Goal: Task Accomplishment & Management: Complete application form

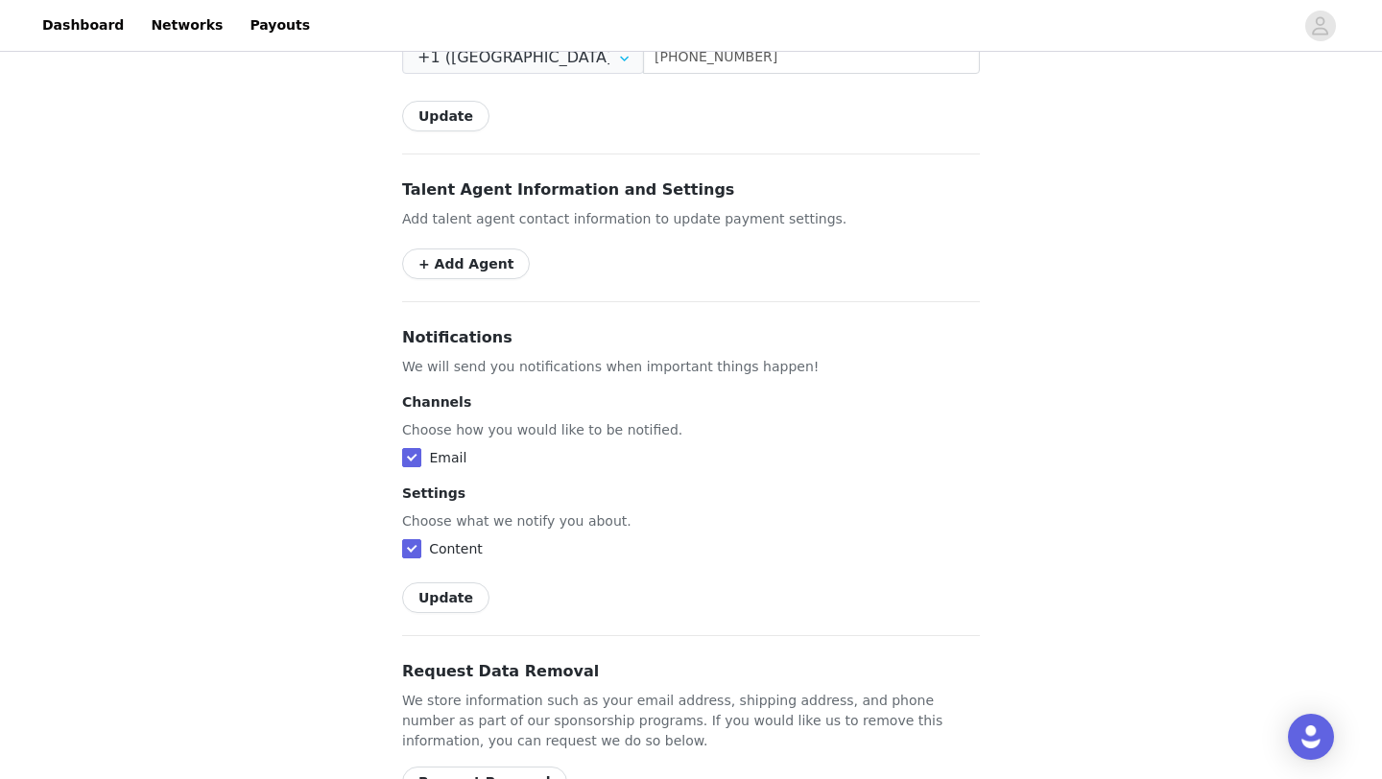
scroll to position [1031, 0]
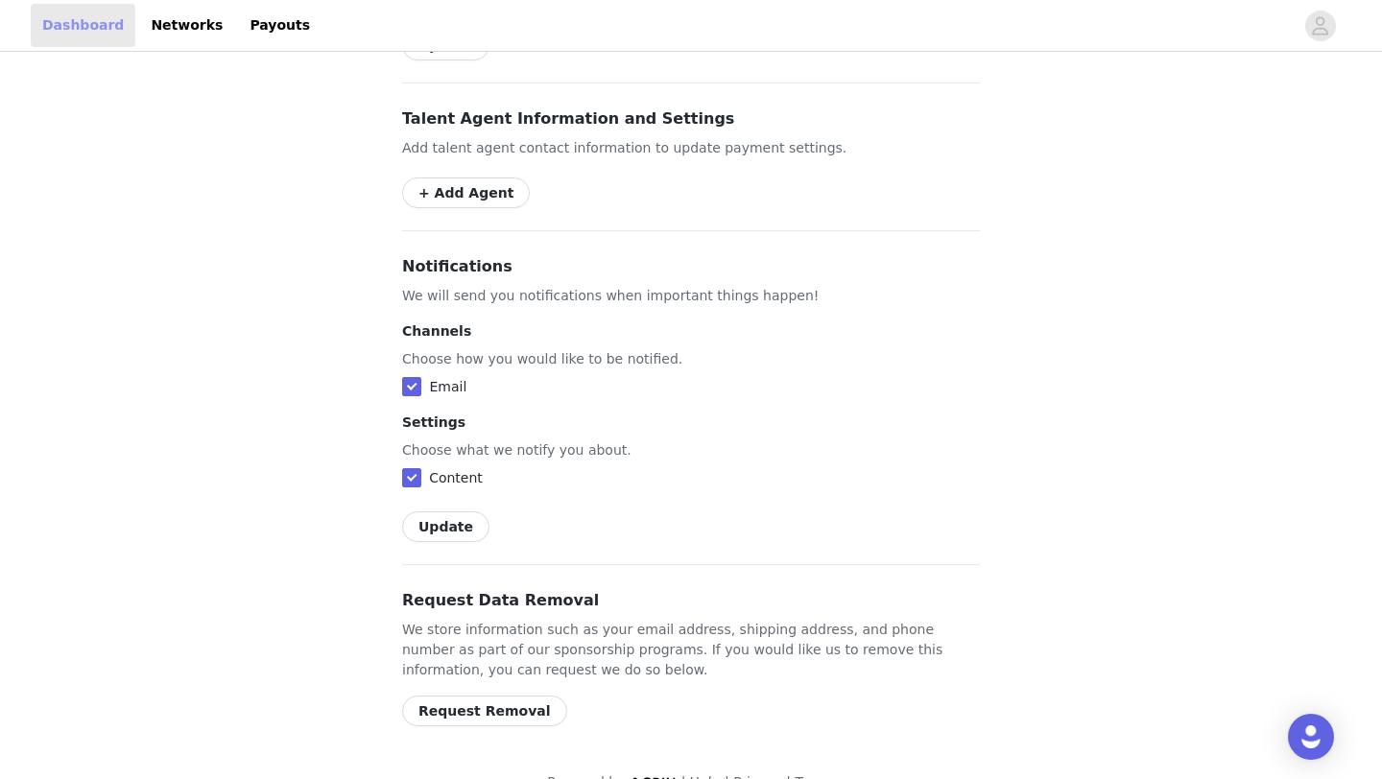
click at [88, 34] on link "Dashboard" at bounding box center [83, 25] width 105 height 43
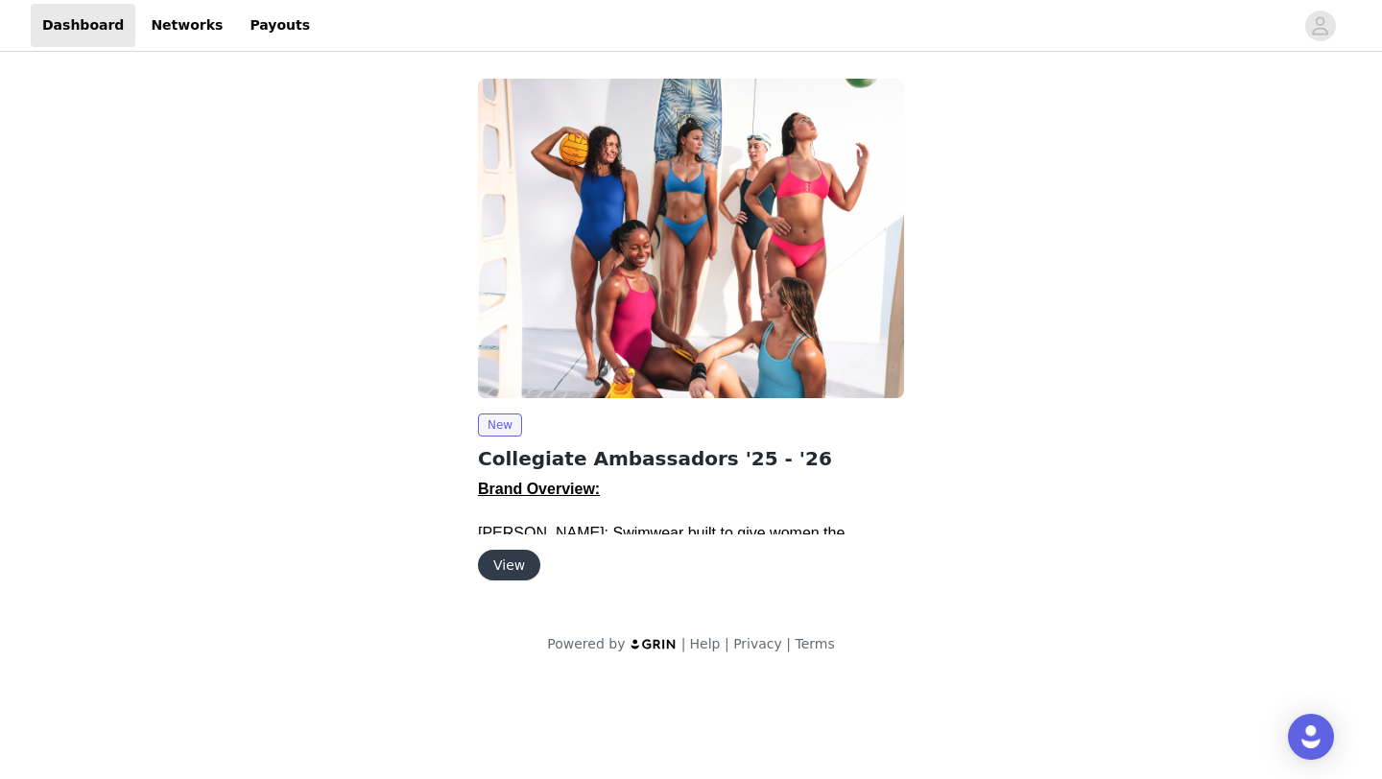
click at [509, 575] on button "View" at bounding box center [509, 565] width 62 height 31
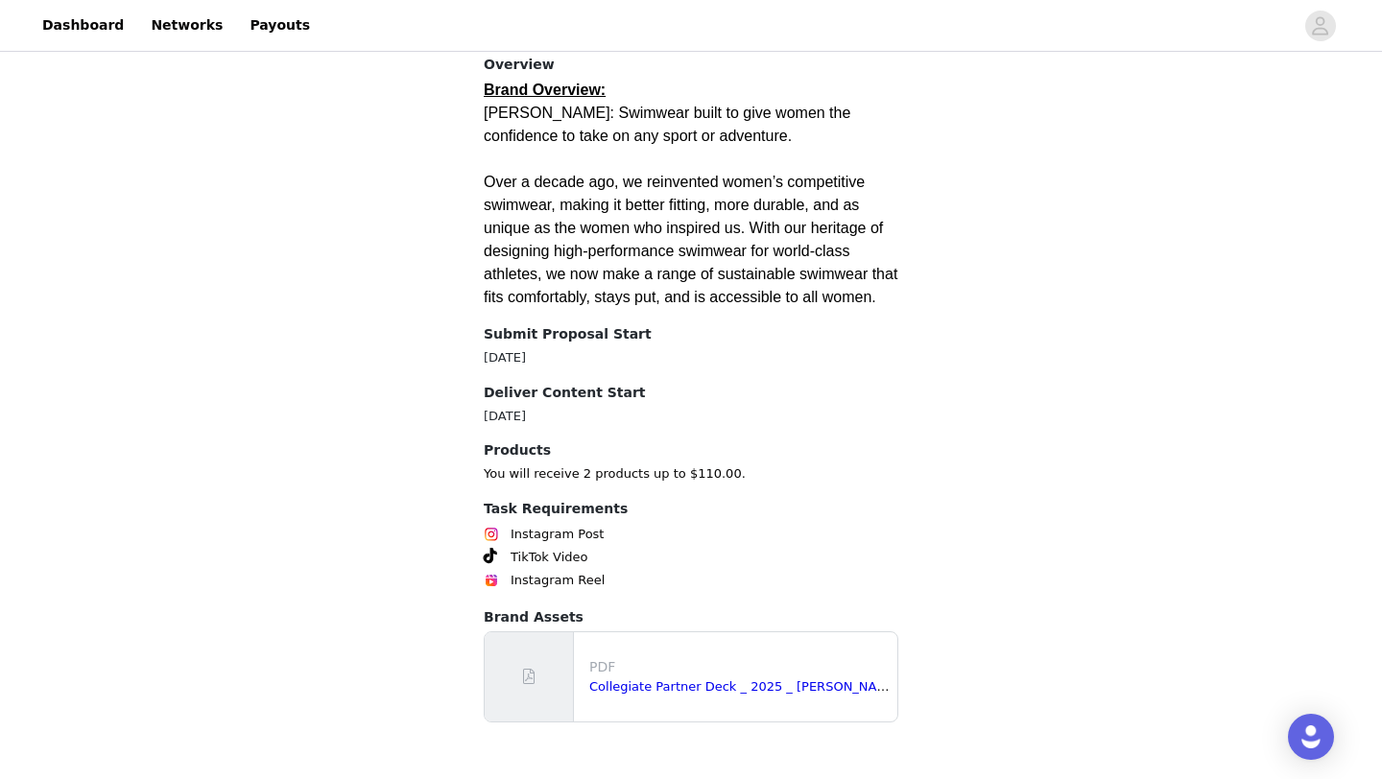
scroll to position [890, 0]
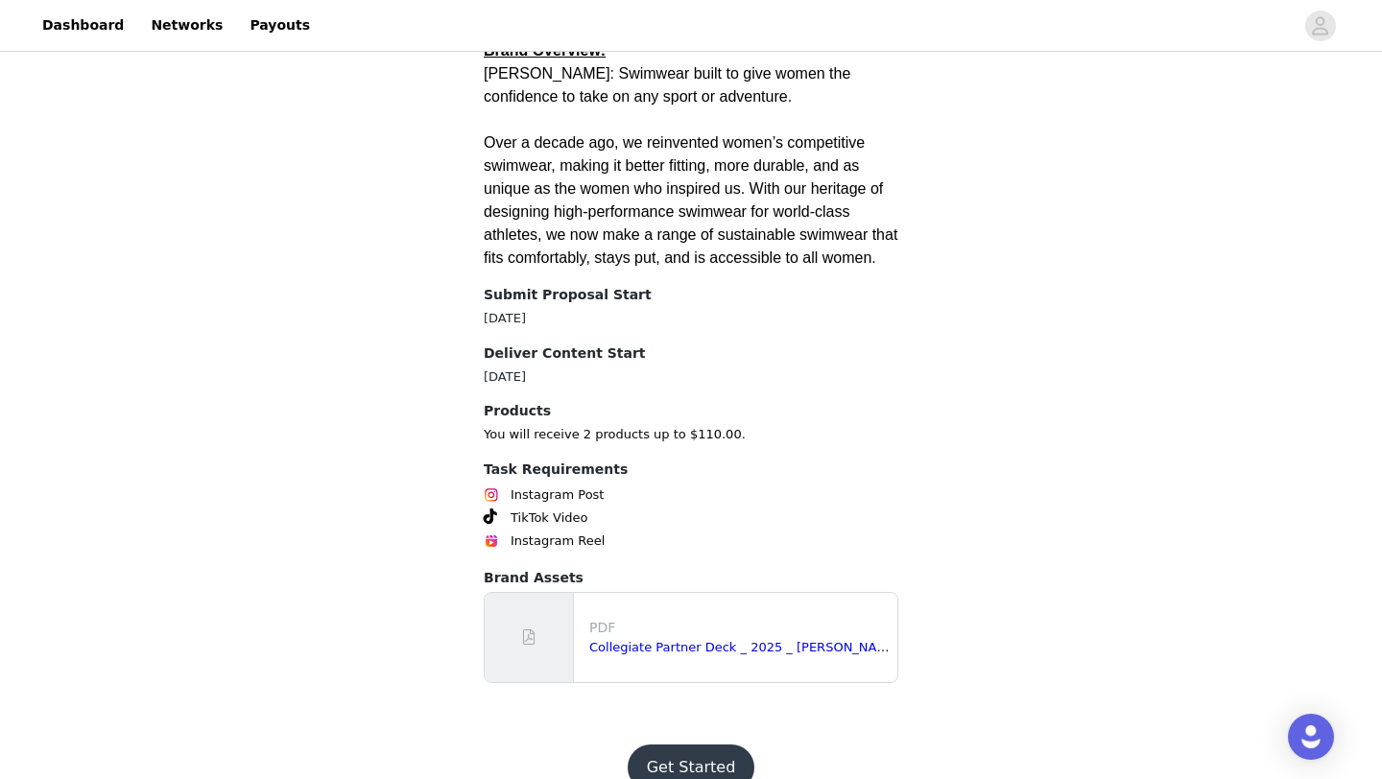
click at [720, 745] on button "Get Started" at bounding box center [692, 768] width 128 height 46
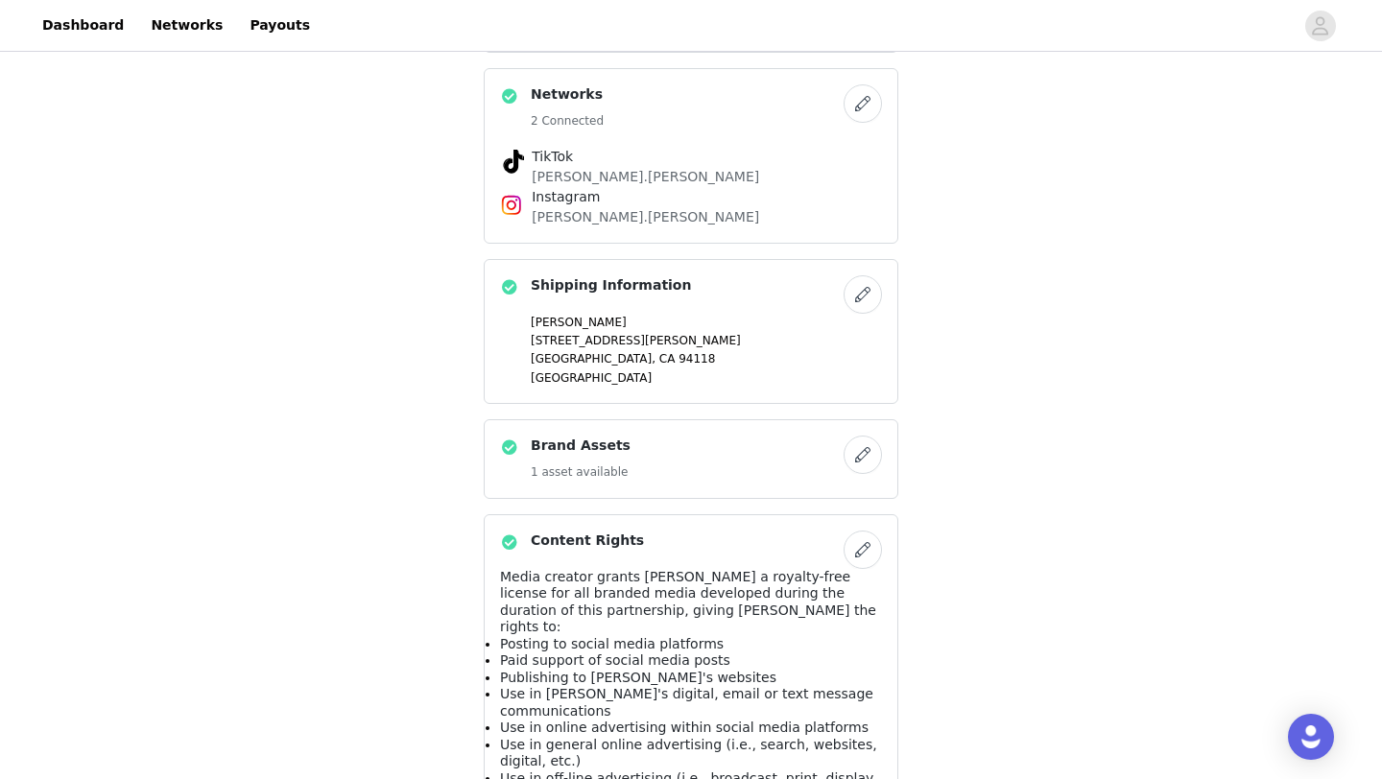
scroll to position [1043, 0]
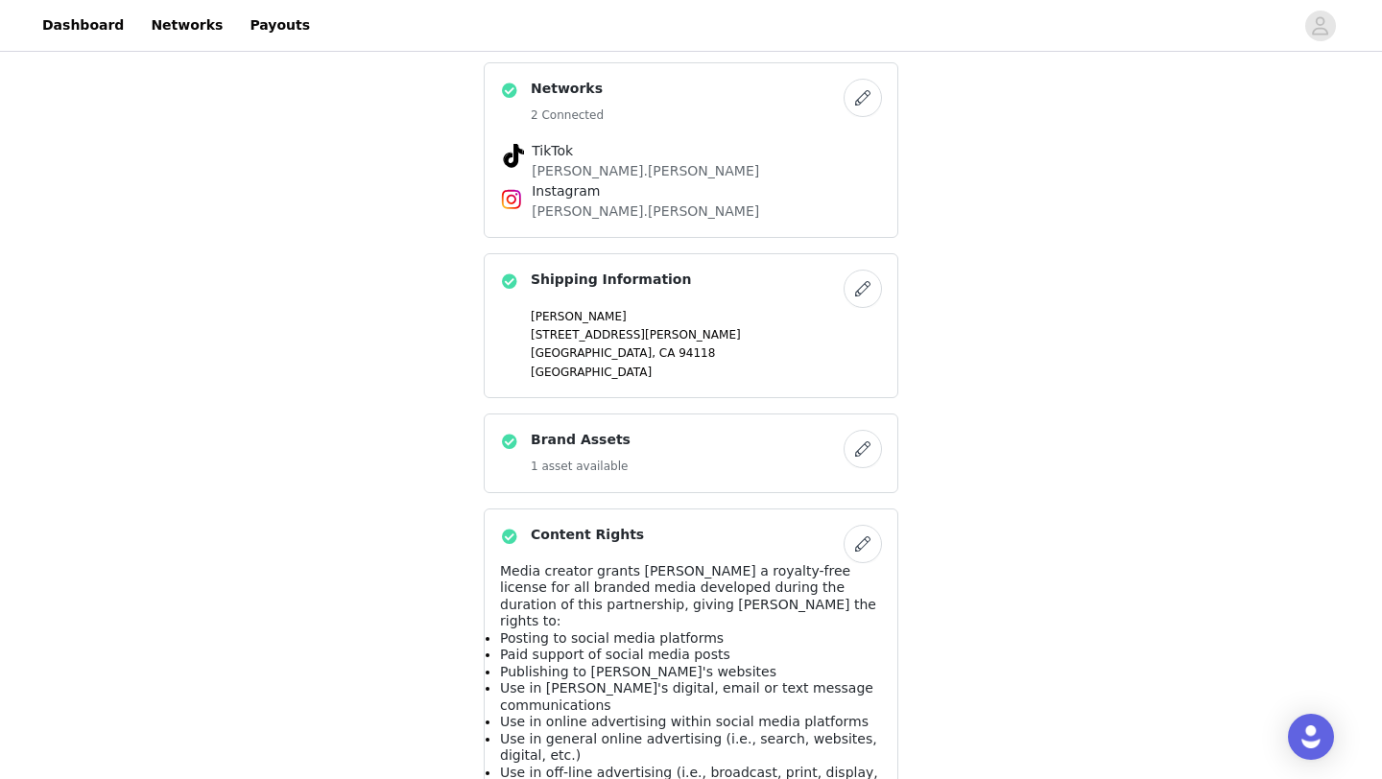
click at [818, 433] on div "Brand Assets 1 asset available" at bounding box center [672, 453] width 344 height 47
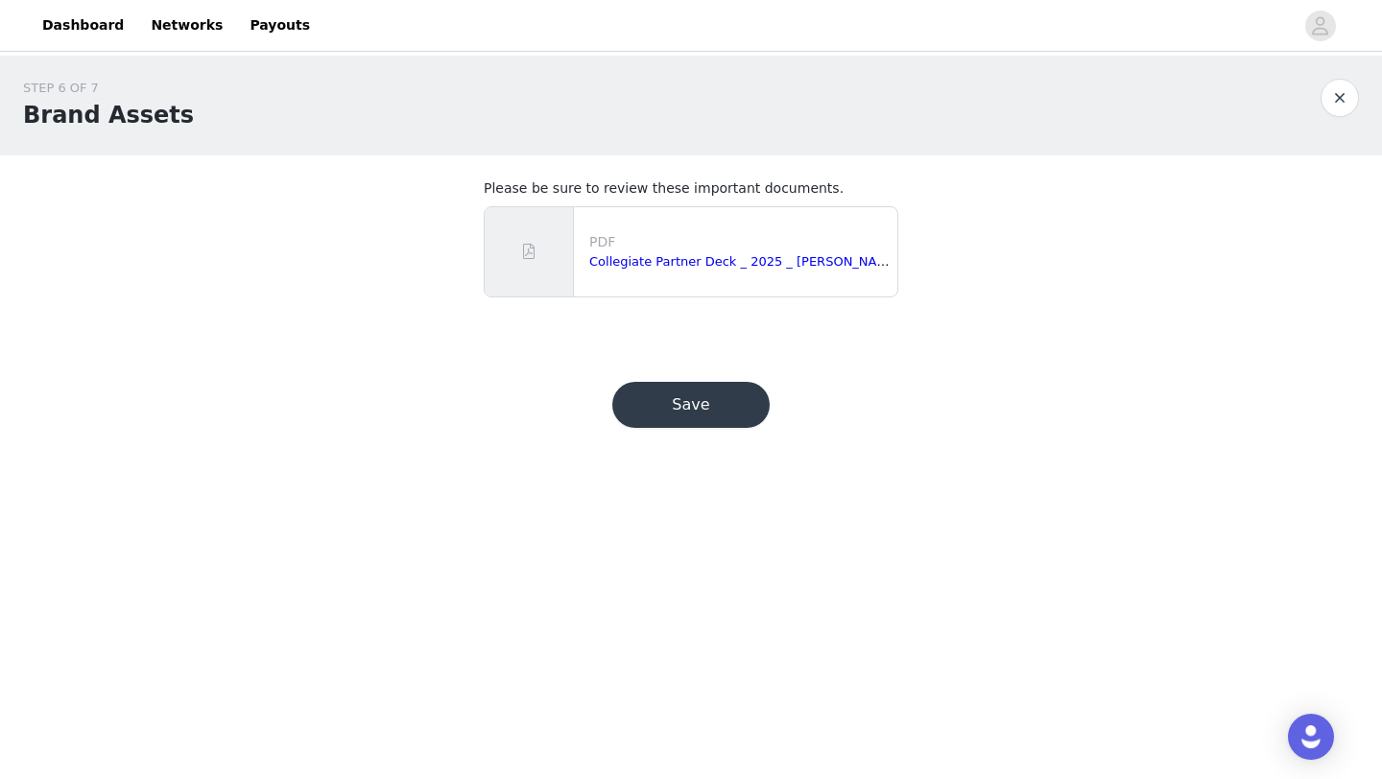
click at [653, 401] on button "Save" at bounding box center [690, 405] width 157 height 46
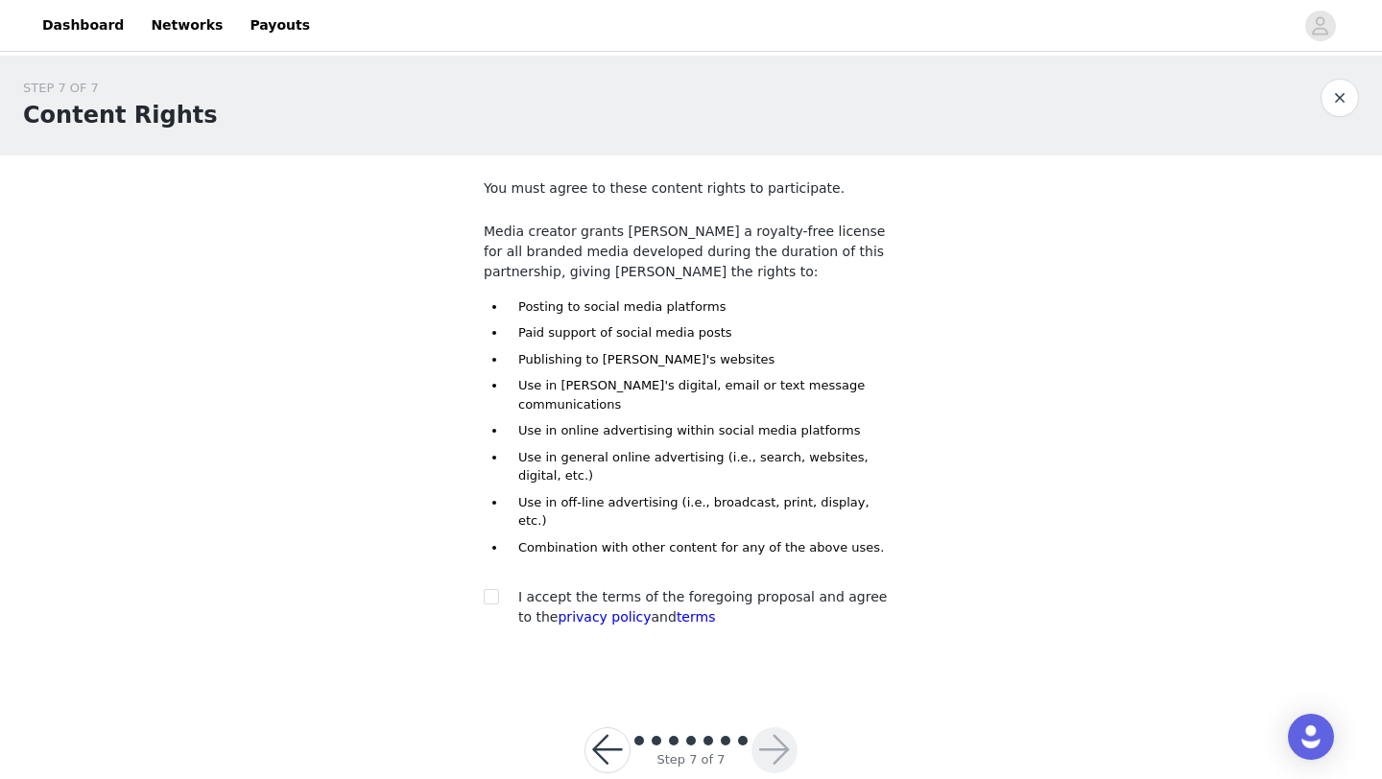
click at [1347, 102] on button "button" at bounding box center [1340, 98] width 38 height 38
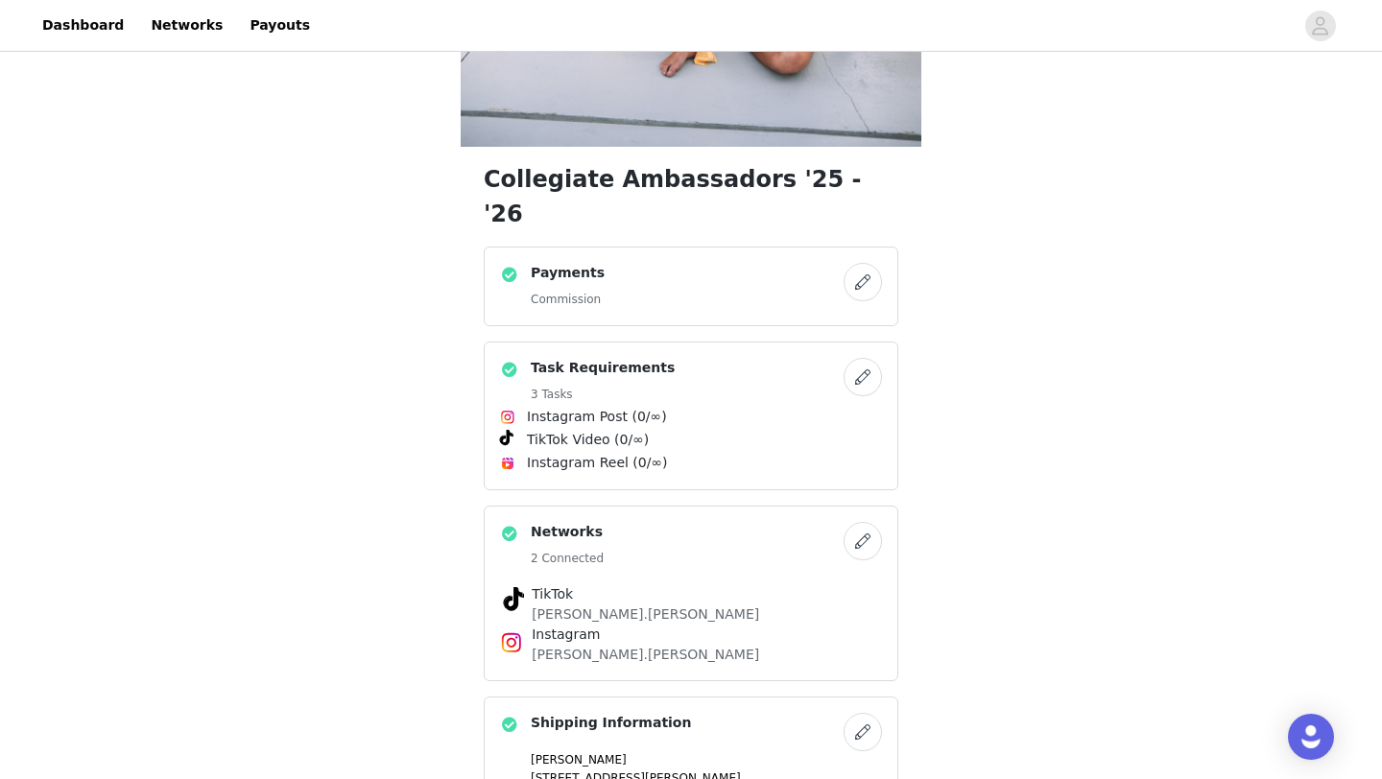
scroll to position [590, 0]
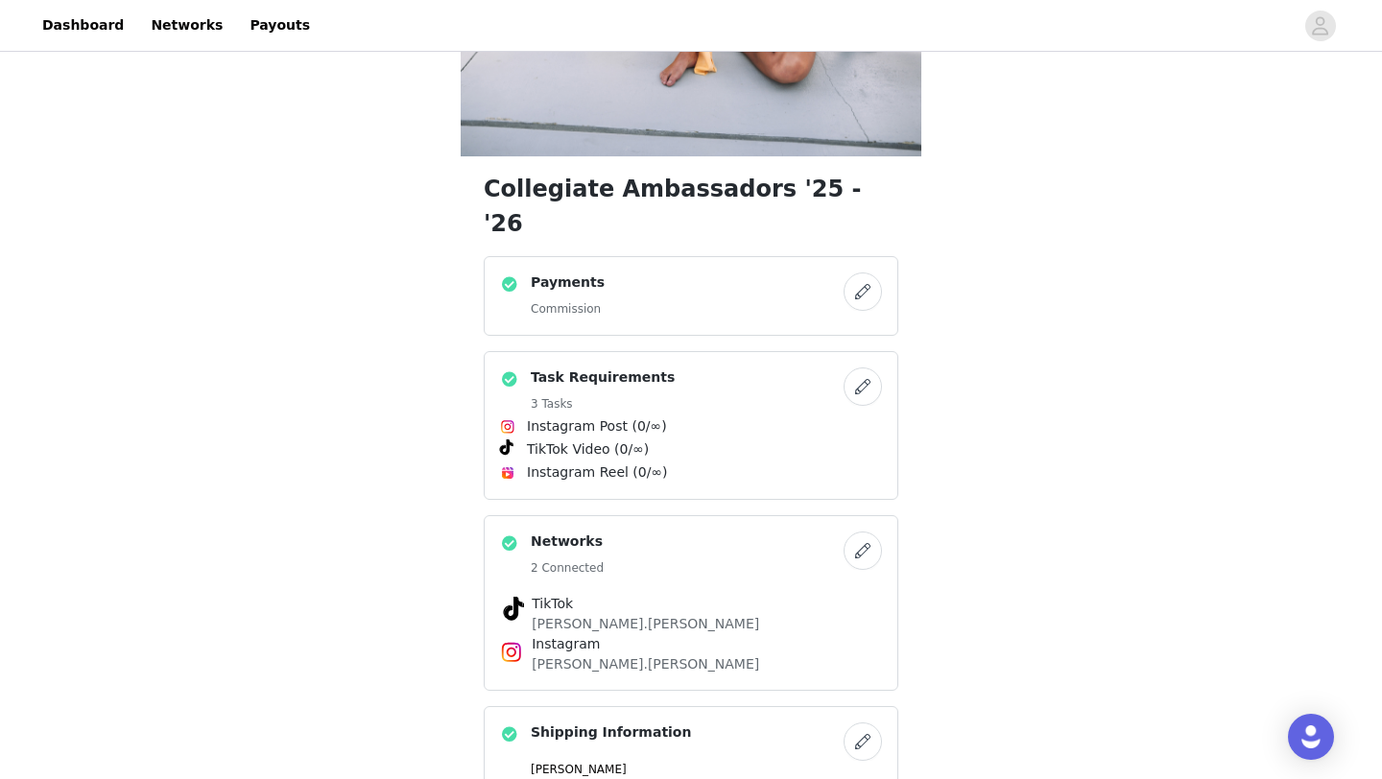
click at [868, 273] on button "button" at bounding box center [863, 292] width 38 height 38
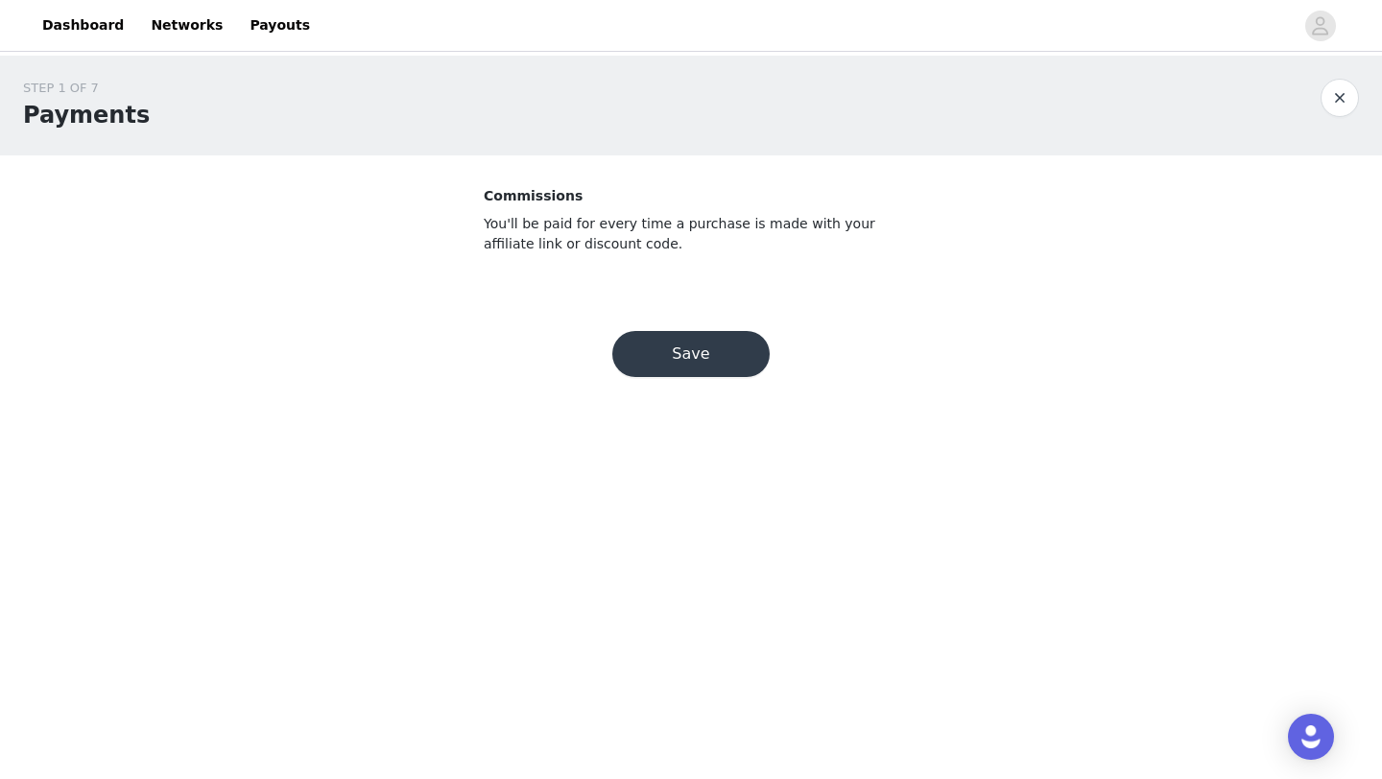
click at [744, 346] on button "Save" at bounding box center [690, 354] width 157 height 46
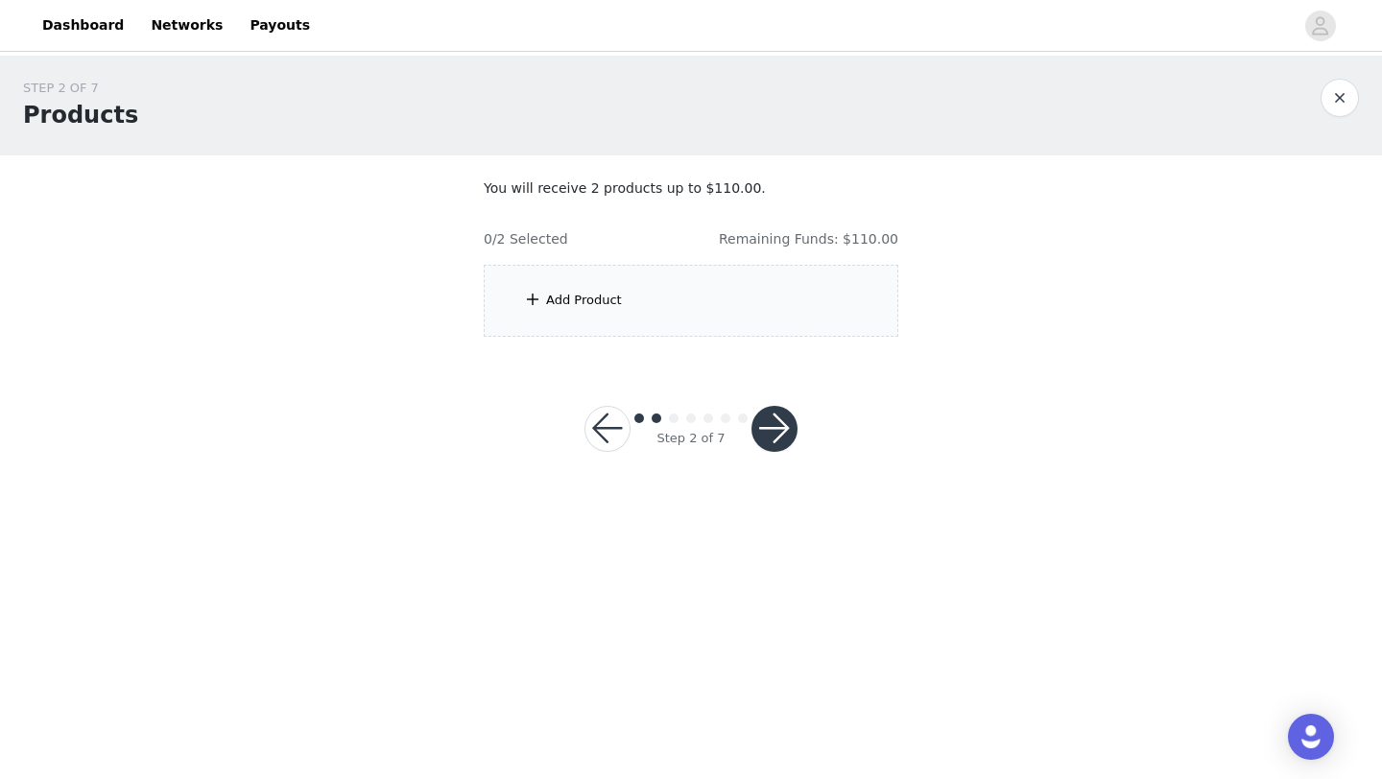
click at [547, 312] on div "Add Product" at bounding box center [691, 301] width 415 height 72
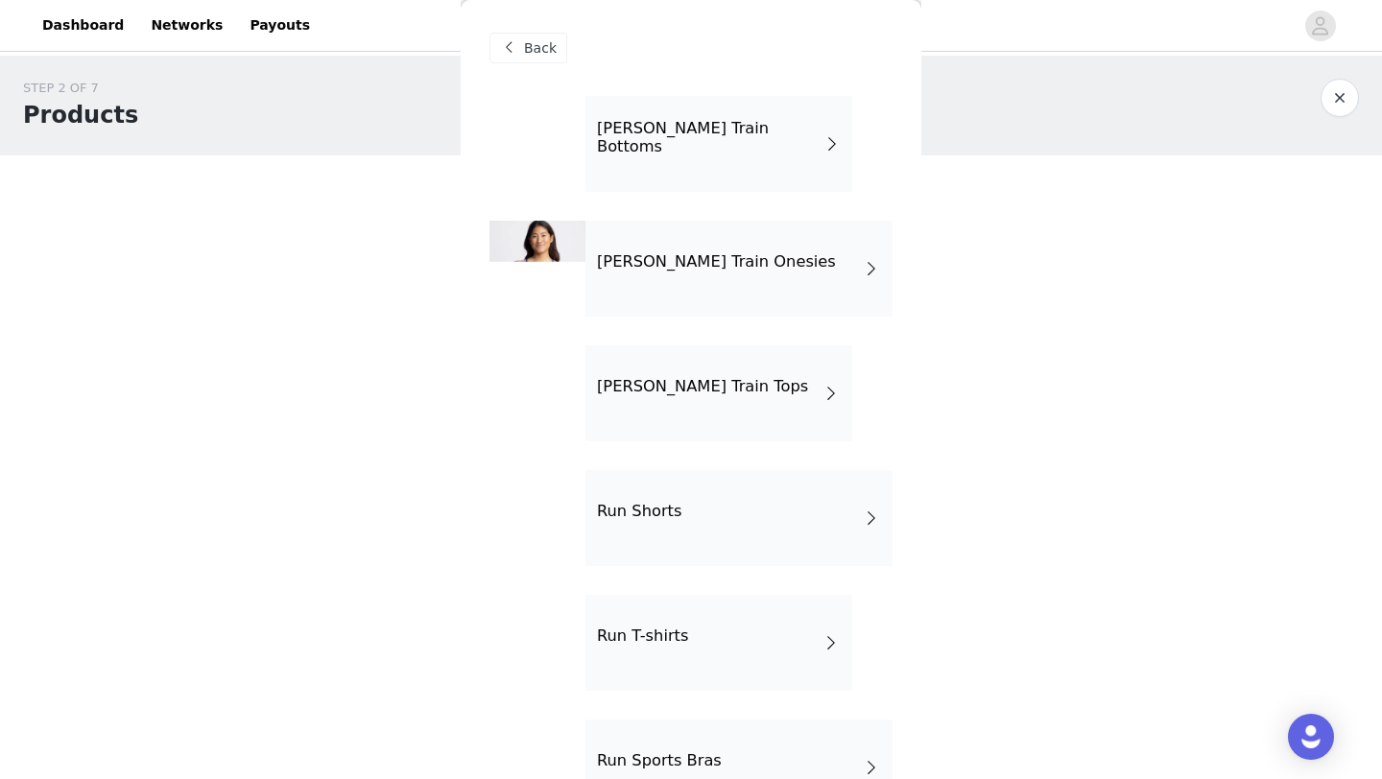
scroll to position [65, 0]
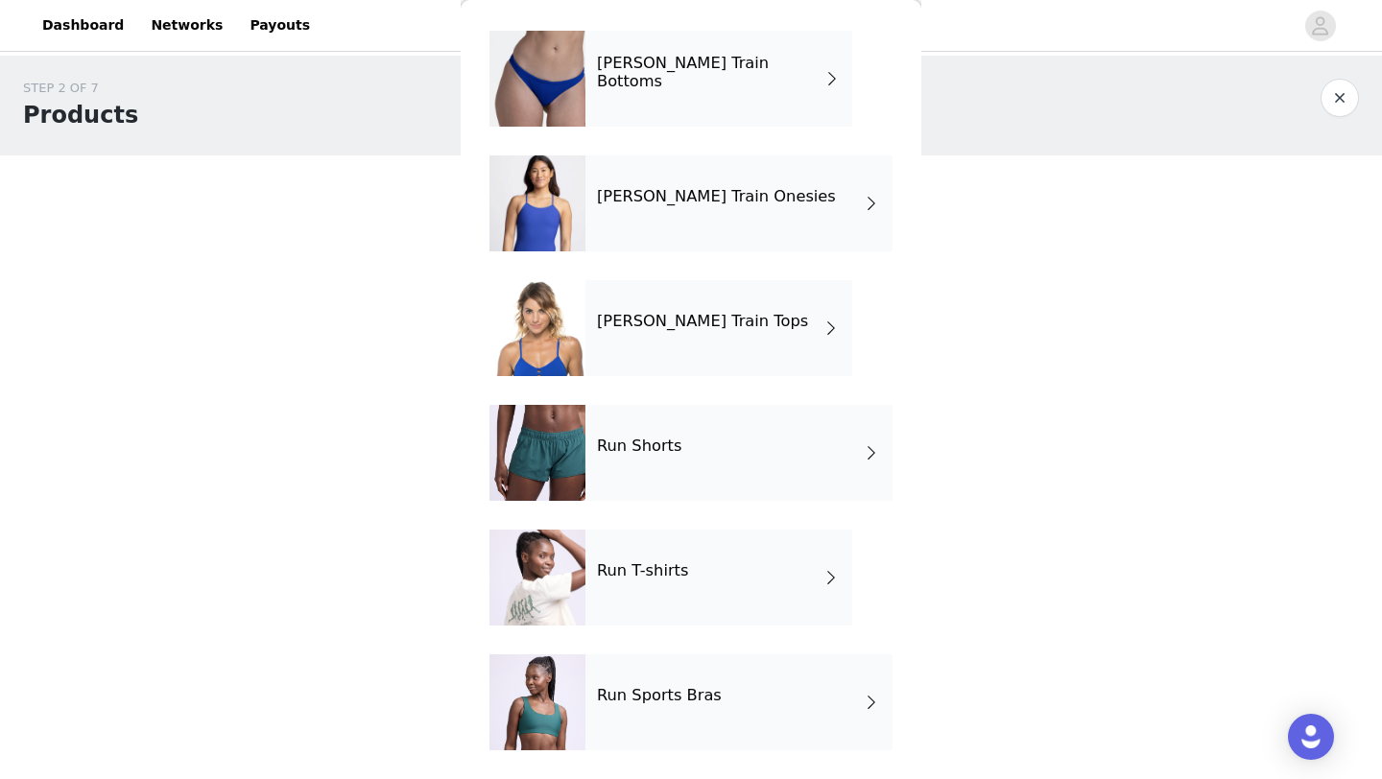
click at [769, 450] on div "Run Shorts" at bounding box center [738, 453] width 307 height 96
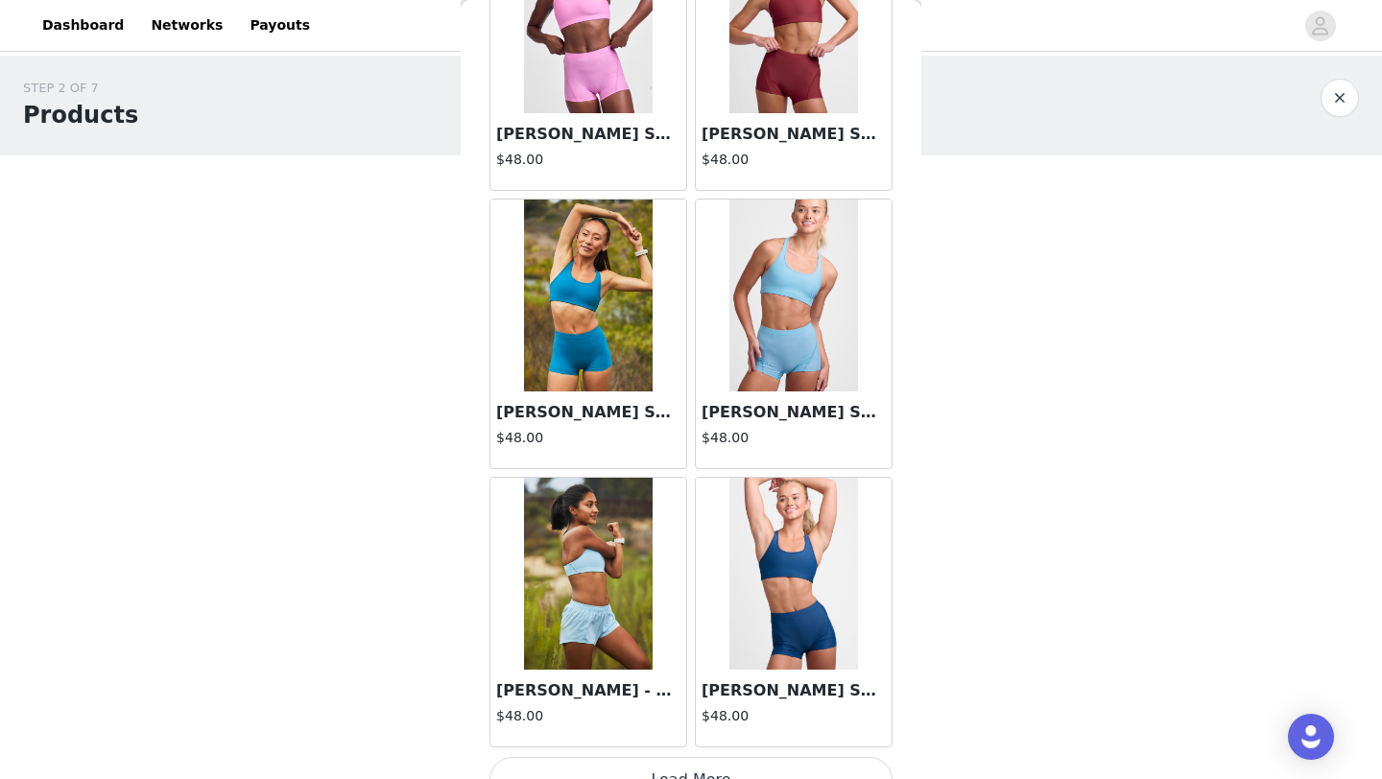
scroll to position [2158, 0]
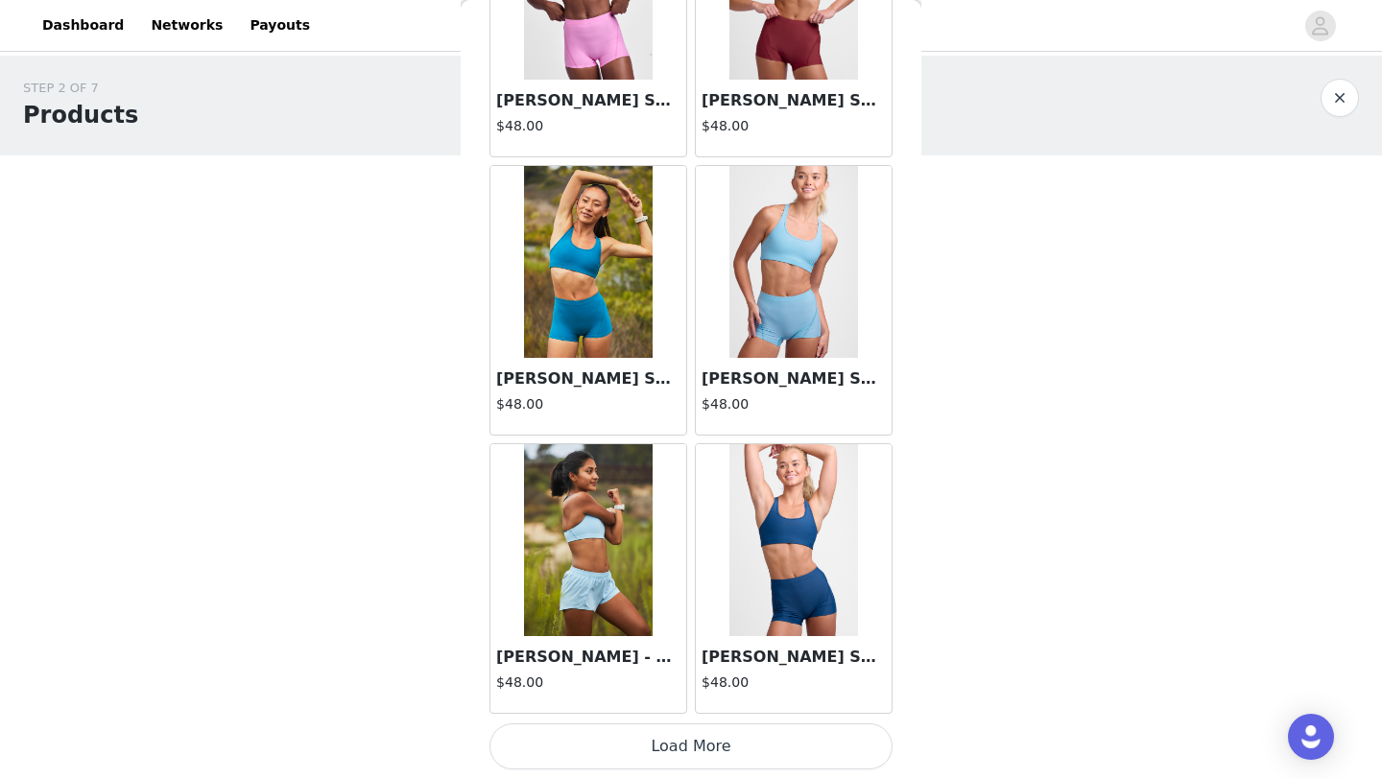
click at [776, 744] on button "Load More" at bounding box center [690, 747] width 403 height 46
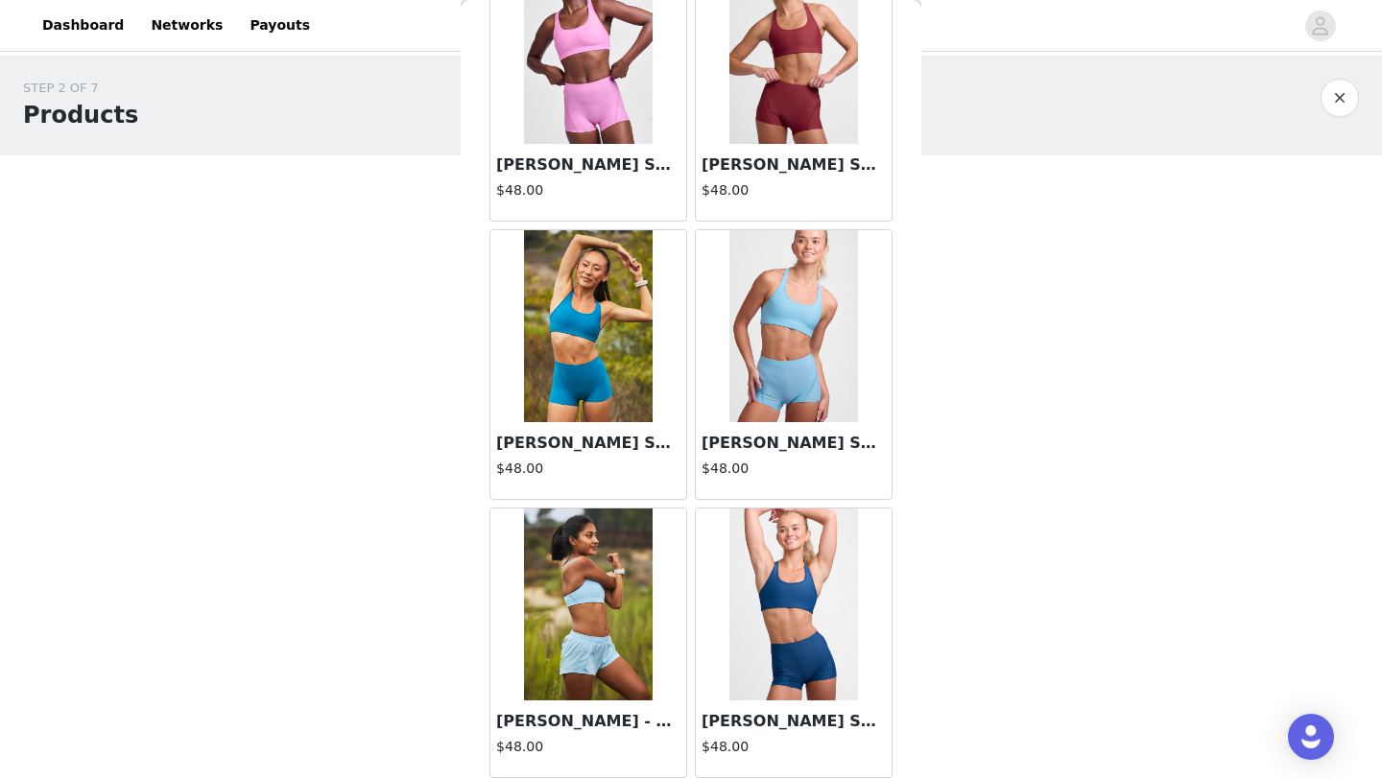
scroll to position [2095, 0]
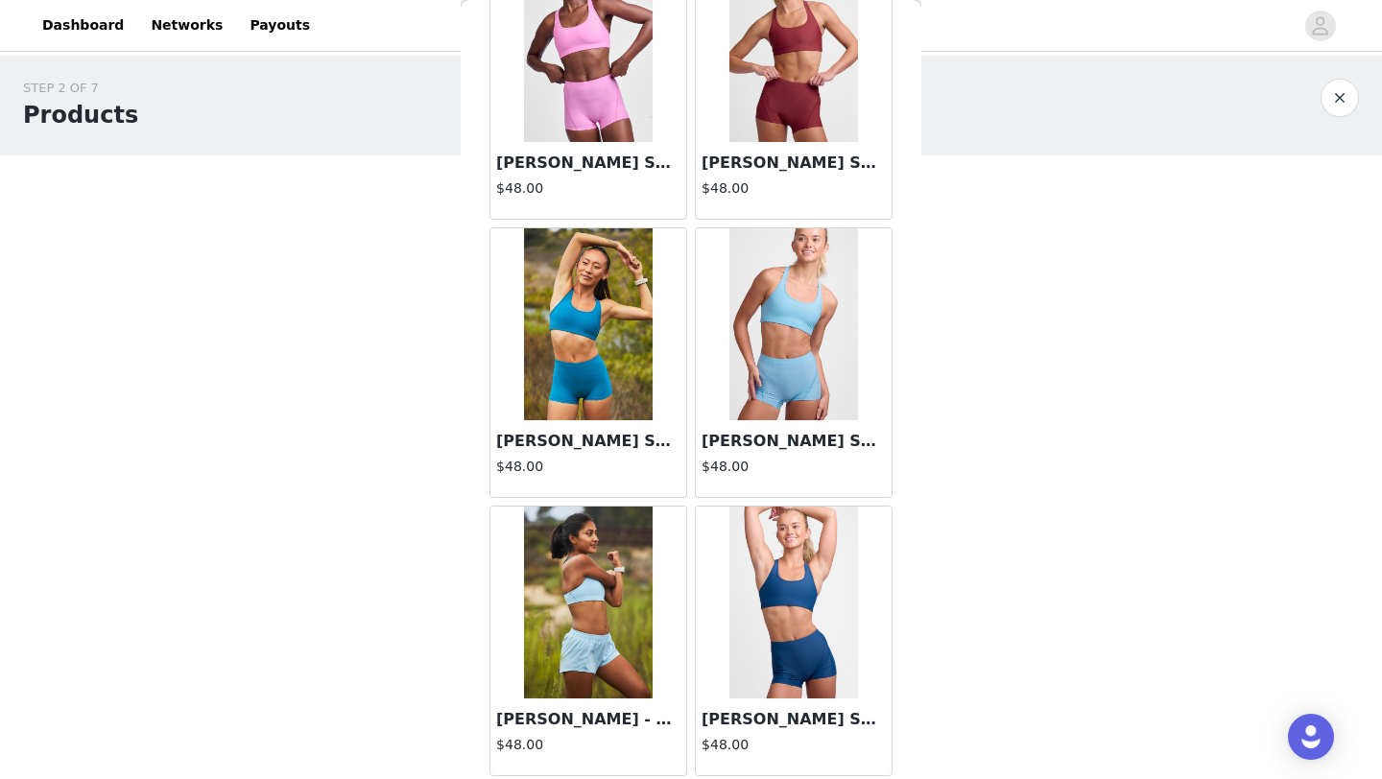
click at [795, 363] on img at bounding box center [793, 324] width 128 height 192
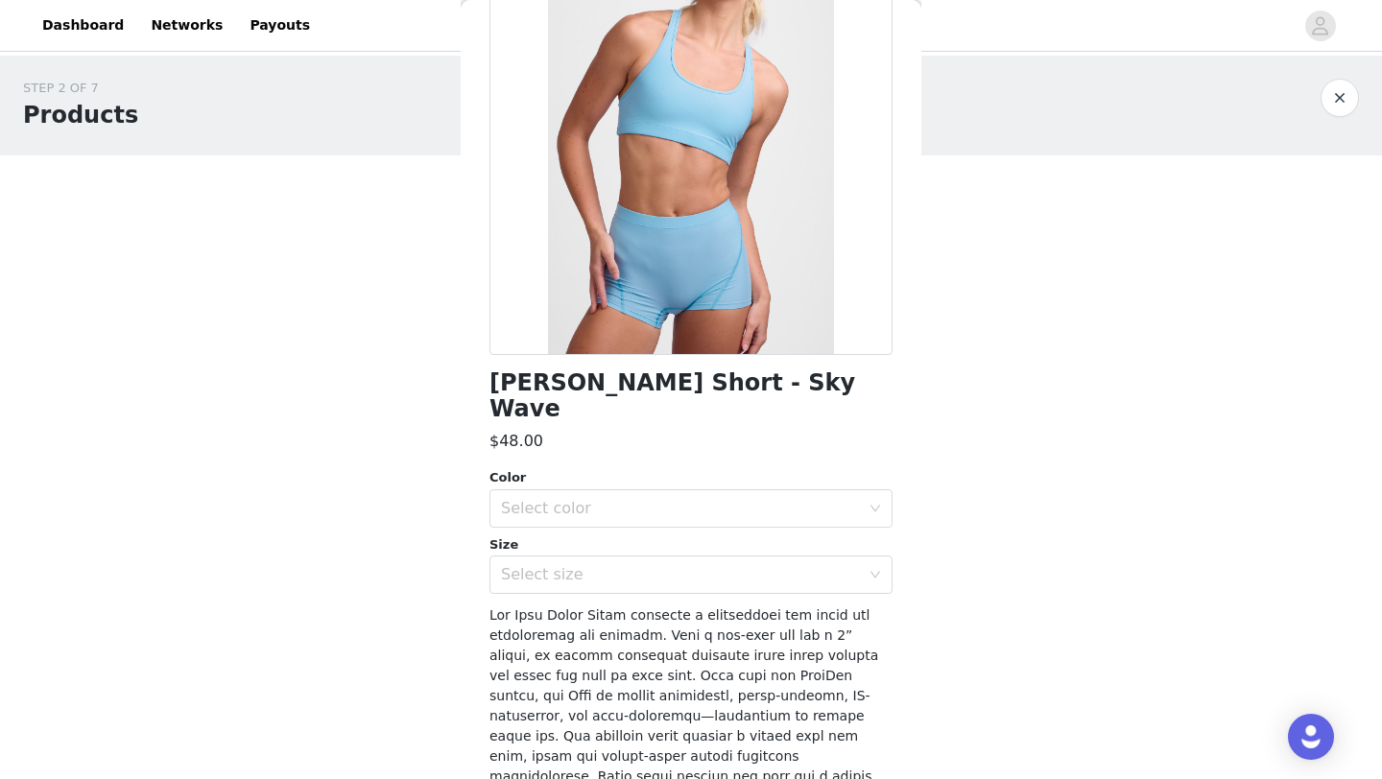
scroll to position [194, 0]
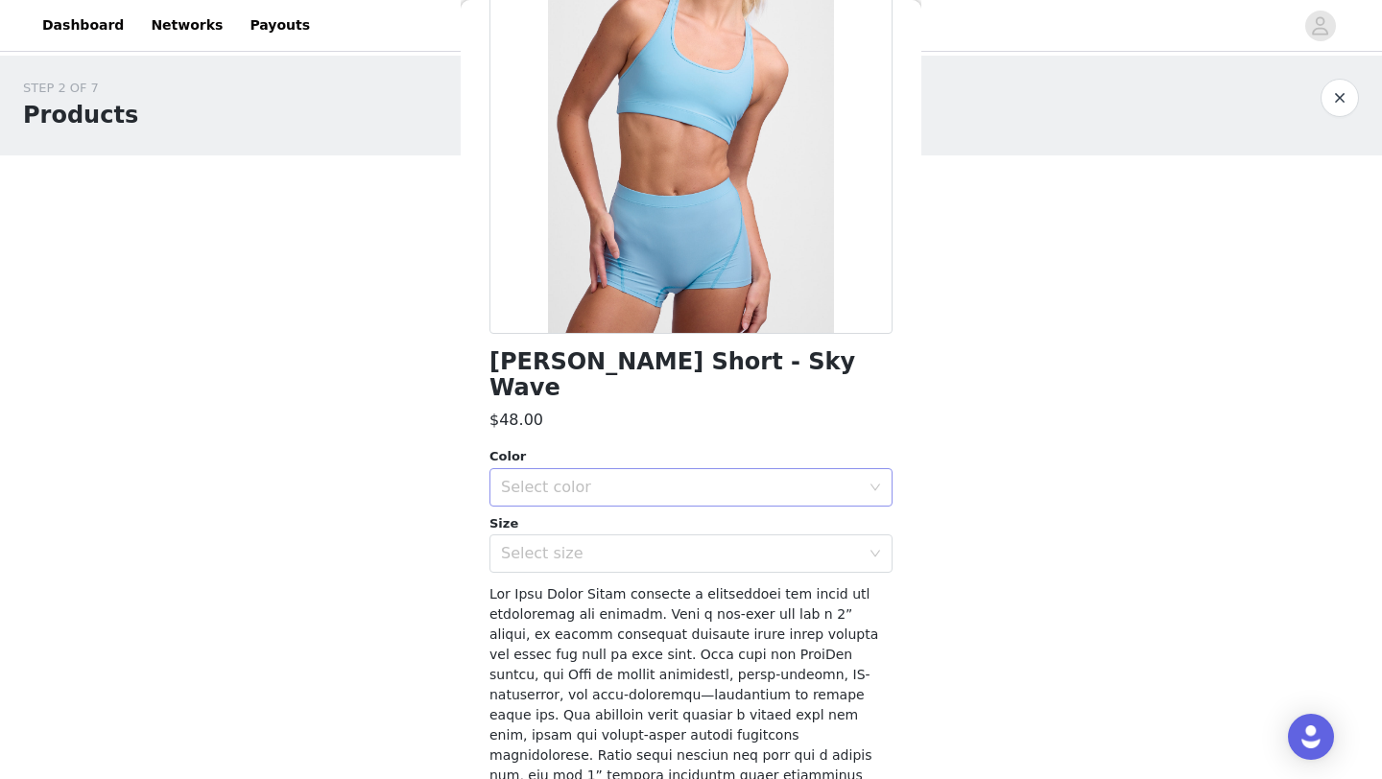
click at [763, 478] on div "Select color" at bounding box center [680, 487] width 359 height 19
click at [760, 498] on li "Sky Wave" at bounding box center [690, 504] width 403 height 31
click at [756, 544] on div "Select size" at bounding box center [680, 553] width 359 height 19
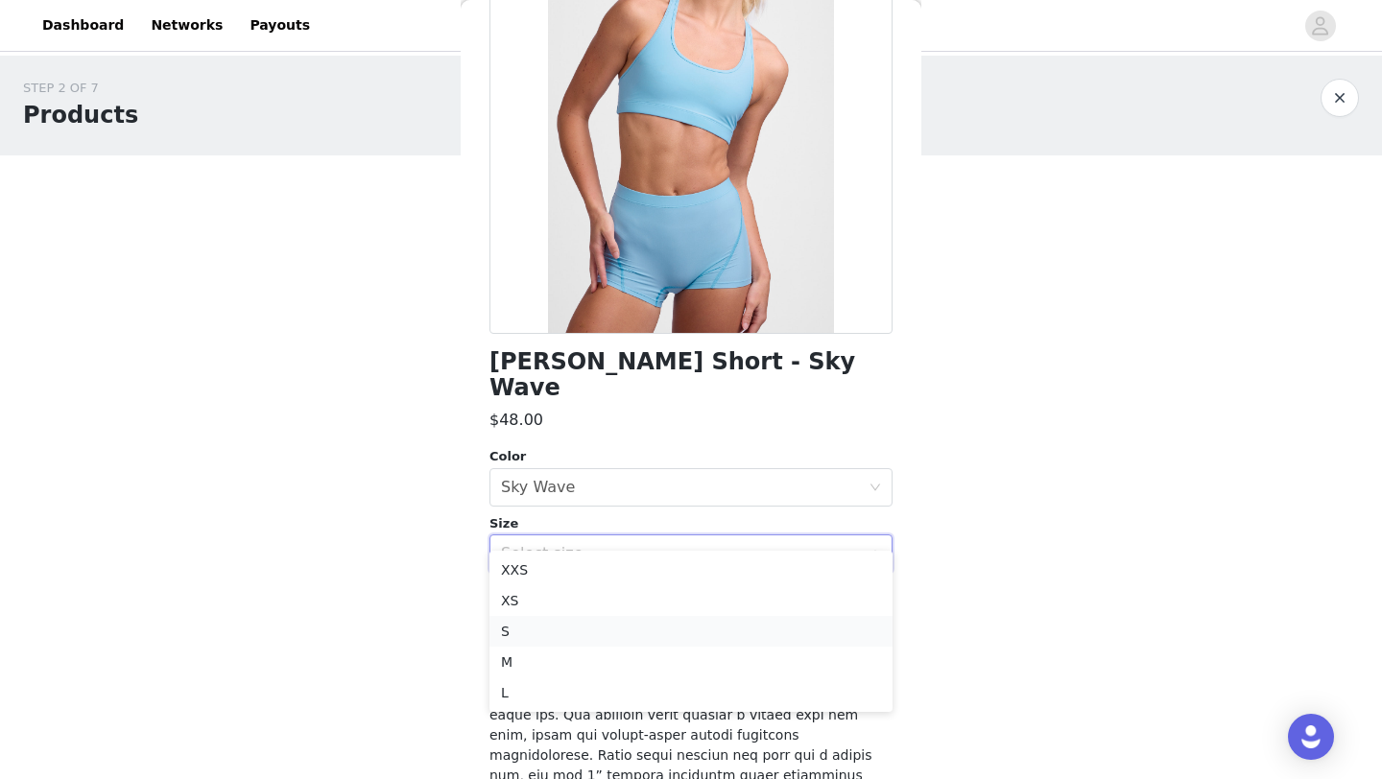
click at [713, 630] on li "S" at bounding box center [690, 631] width 403 height 31
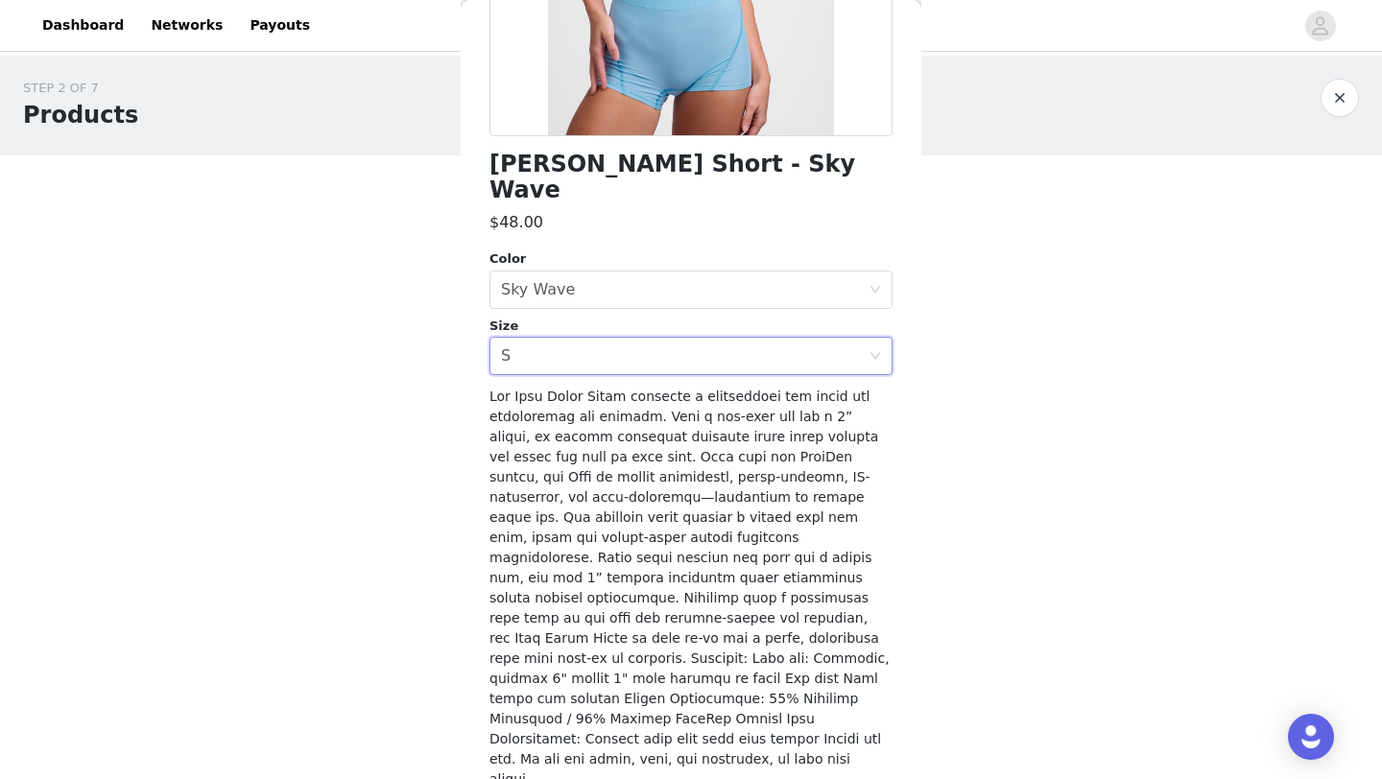
scroll to position [396, 0]
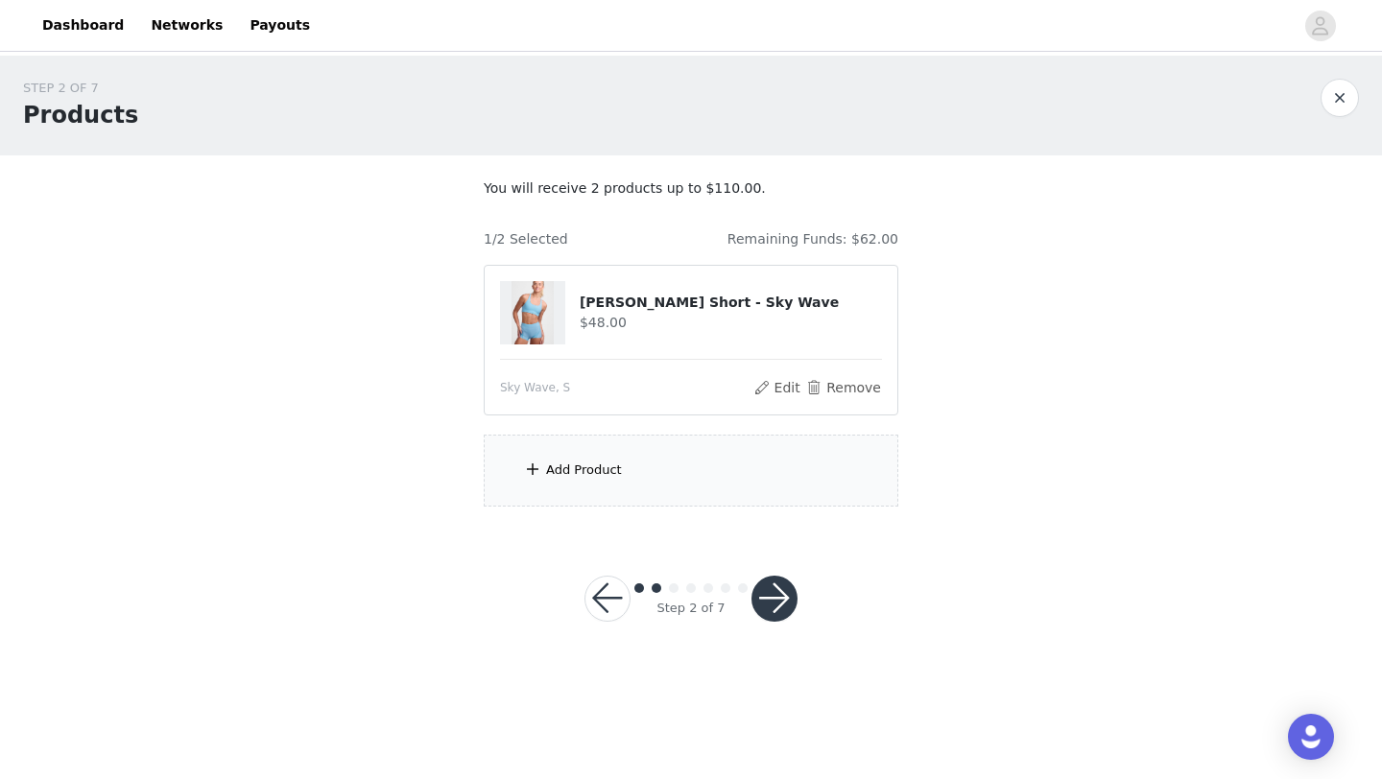
click at [680, 470] on div "Add Product" at bounding box center [691, 471] width 415 height 72
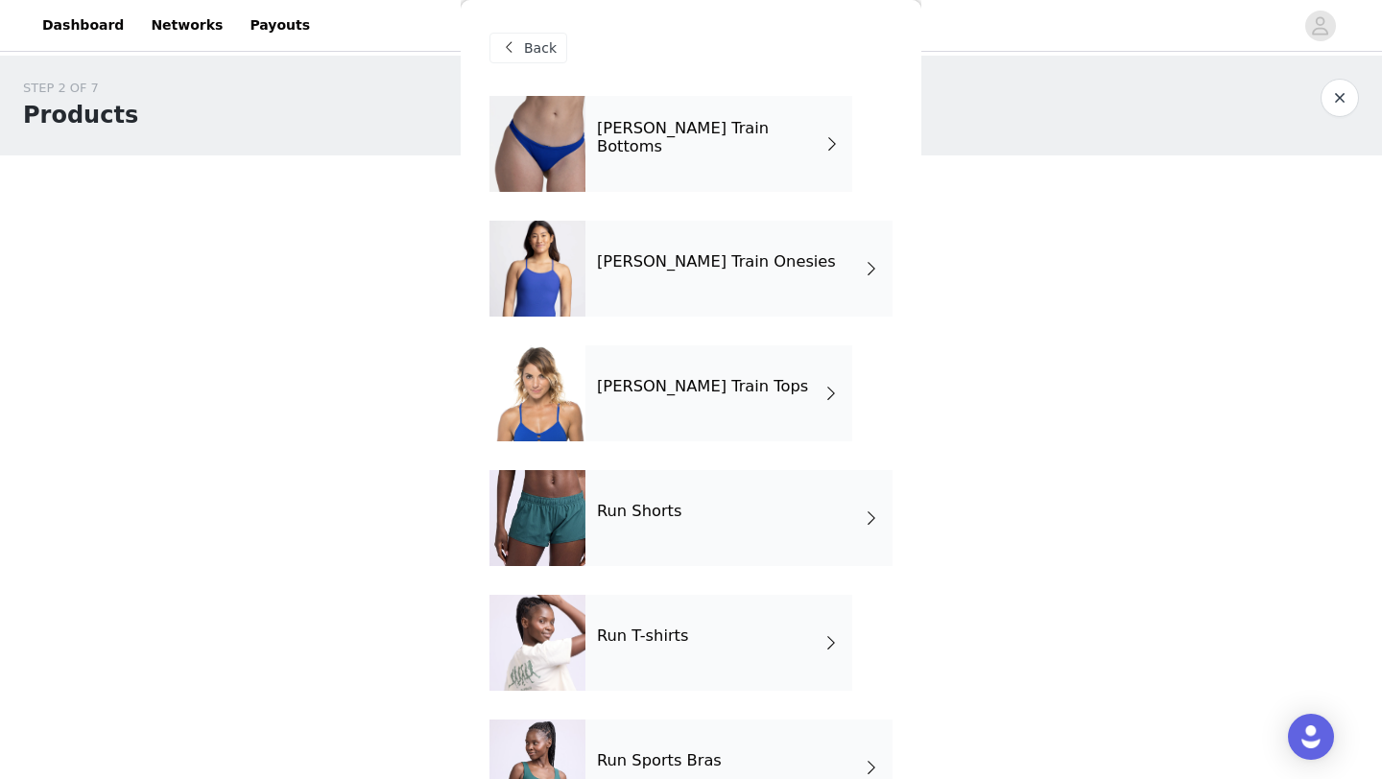
scroll to position [65, 0]
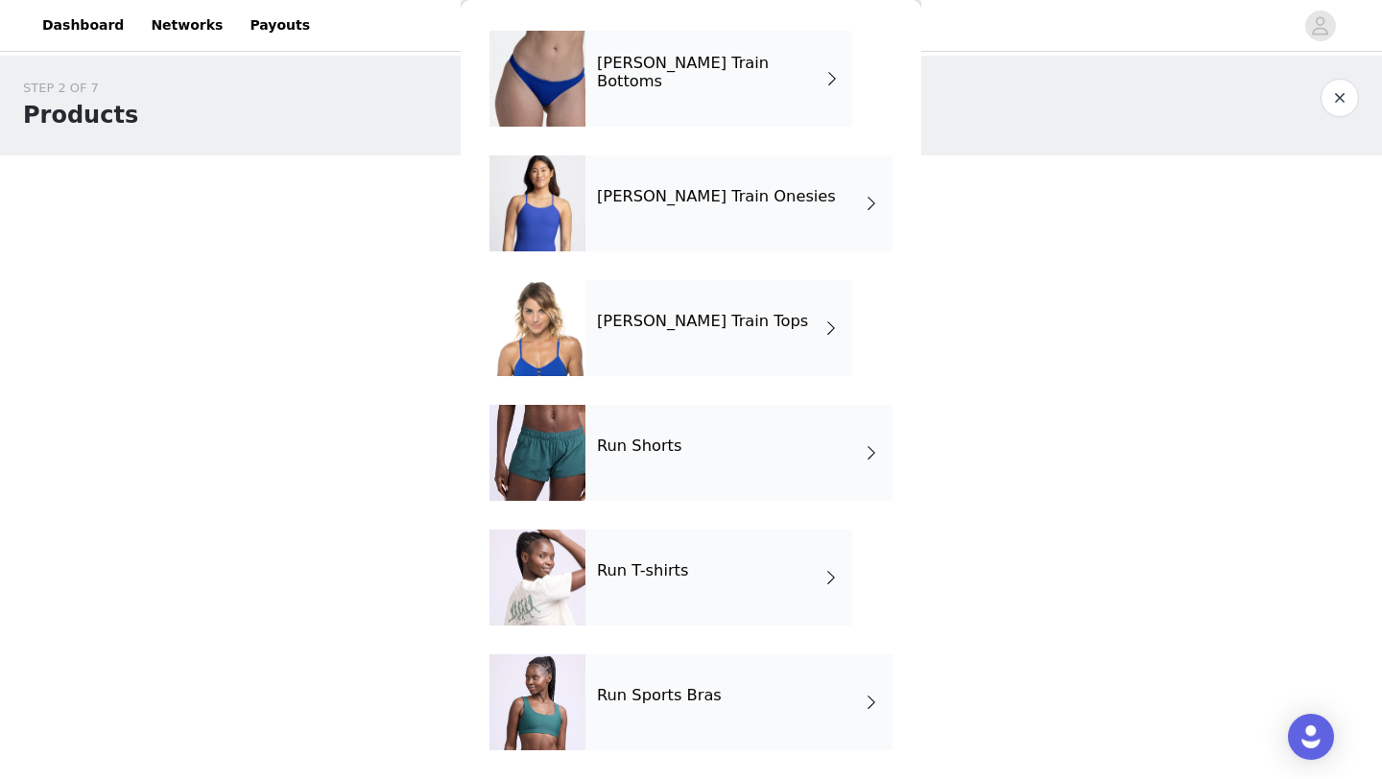
click at [704, 691] on h4 "Run Sports Bras" at bounding box center [659, 695] width 125 height 17
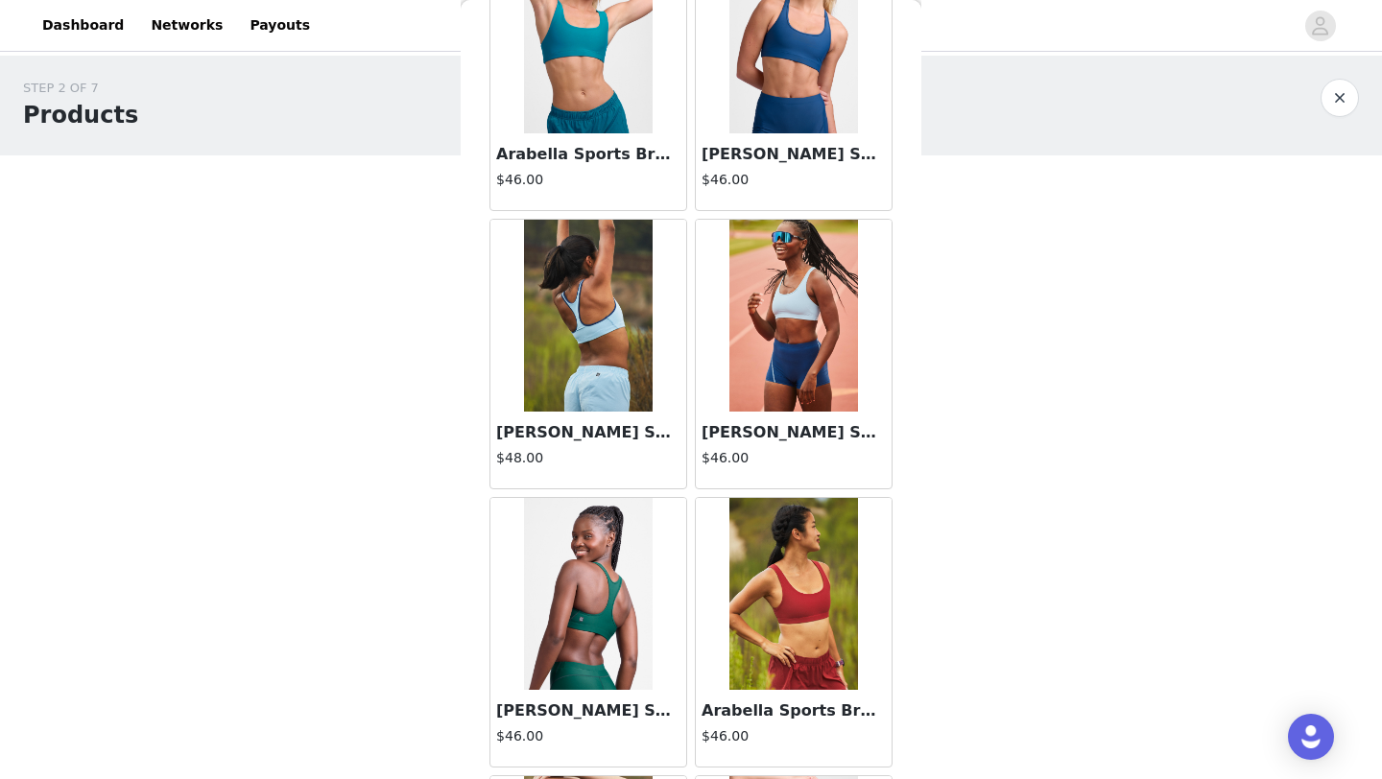
scroll to position [990, 0]
click at [767, 378] on img at bounding box center [793, 317] width 128 height 192
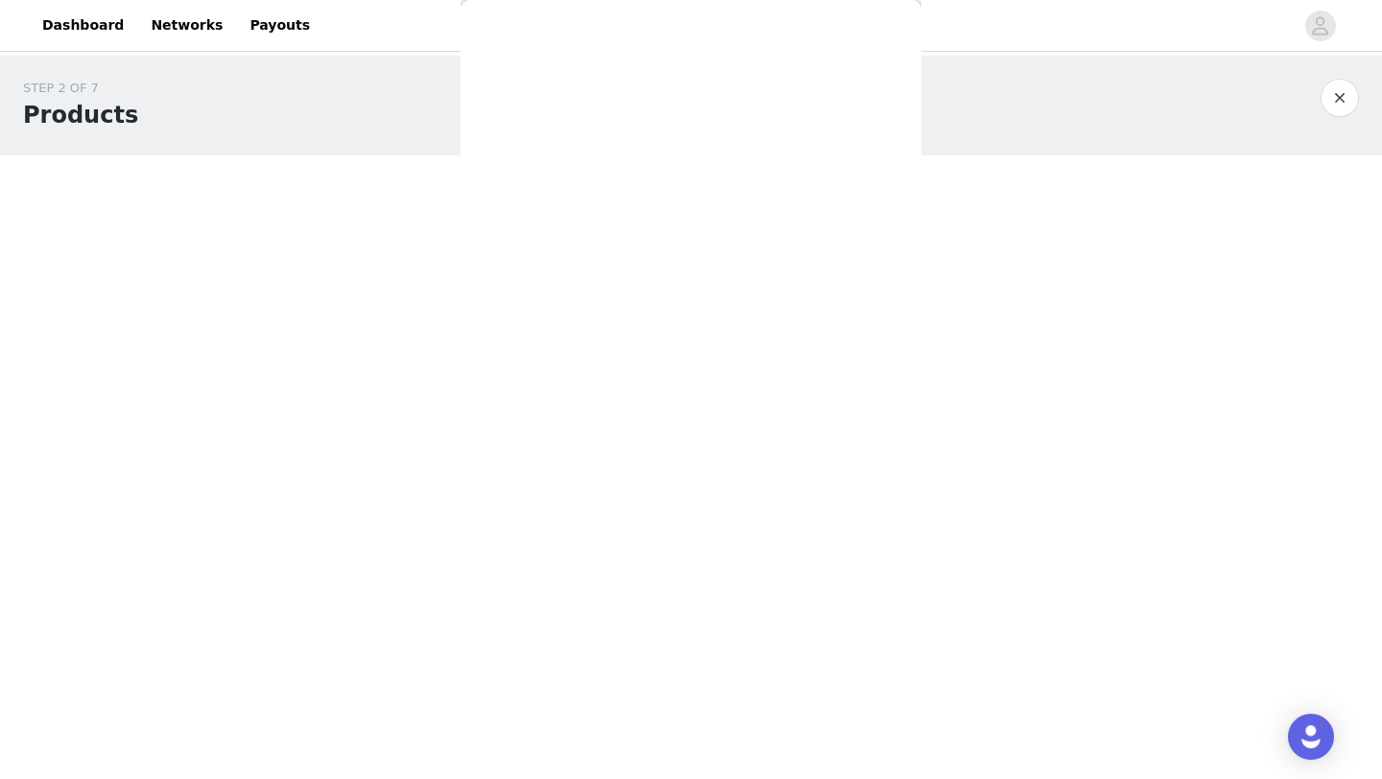
scroll to position [0, 0]
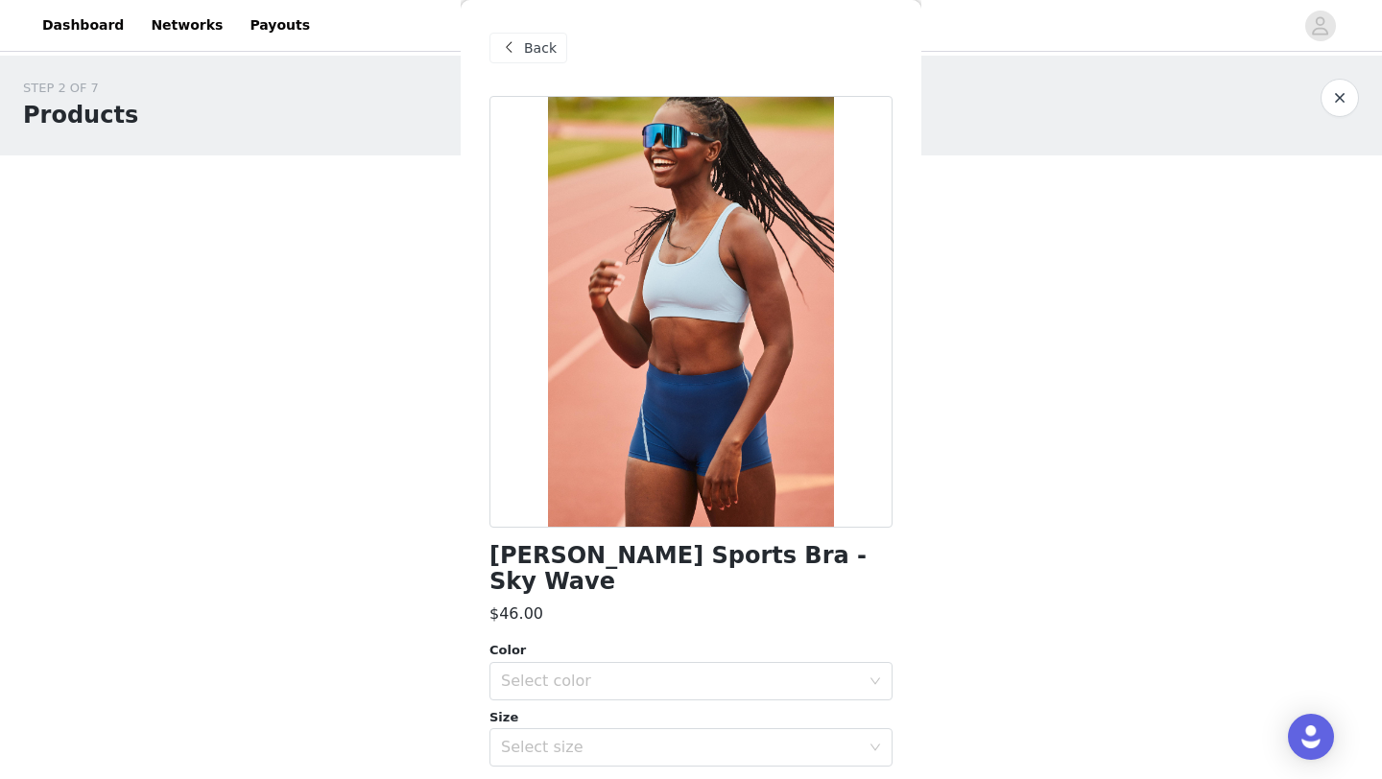
click at [516, 45] on span at bounding box center [508, 47] width 23 height 23
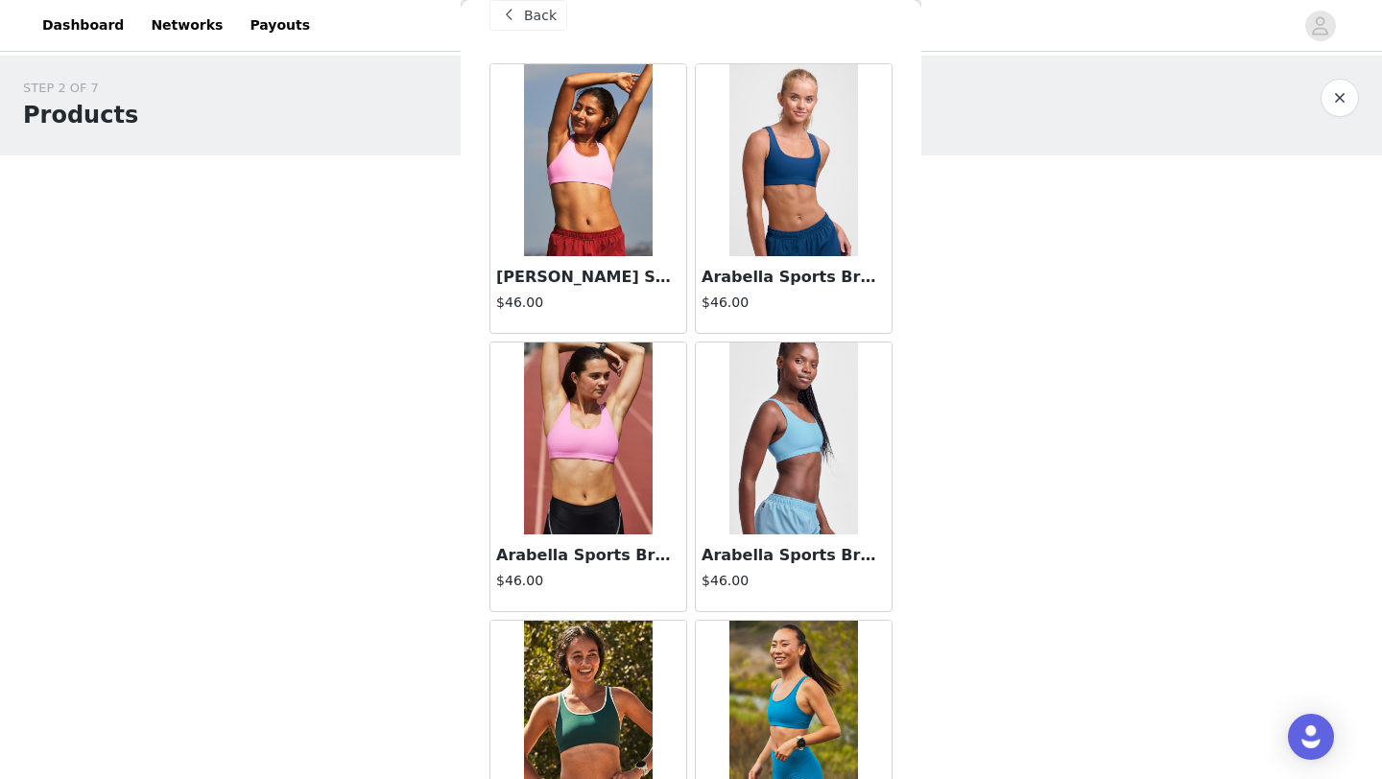
scroll to position [34, 0]
click at [799, 461] on img at bounding box center [793, 438] width 128 height 192
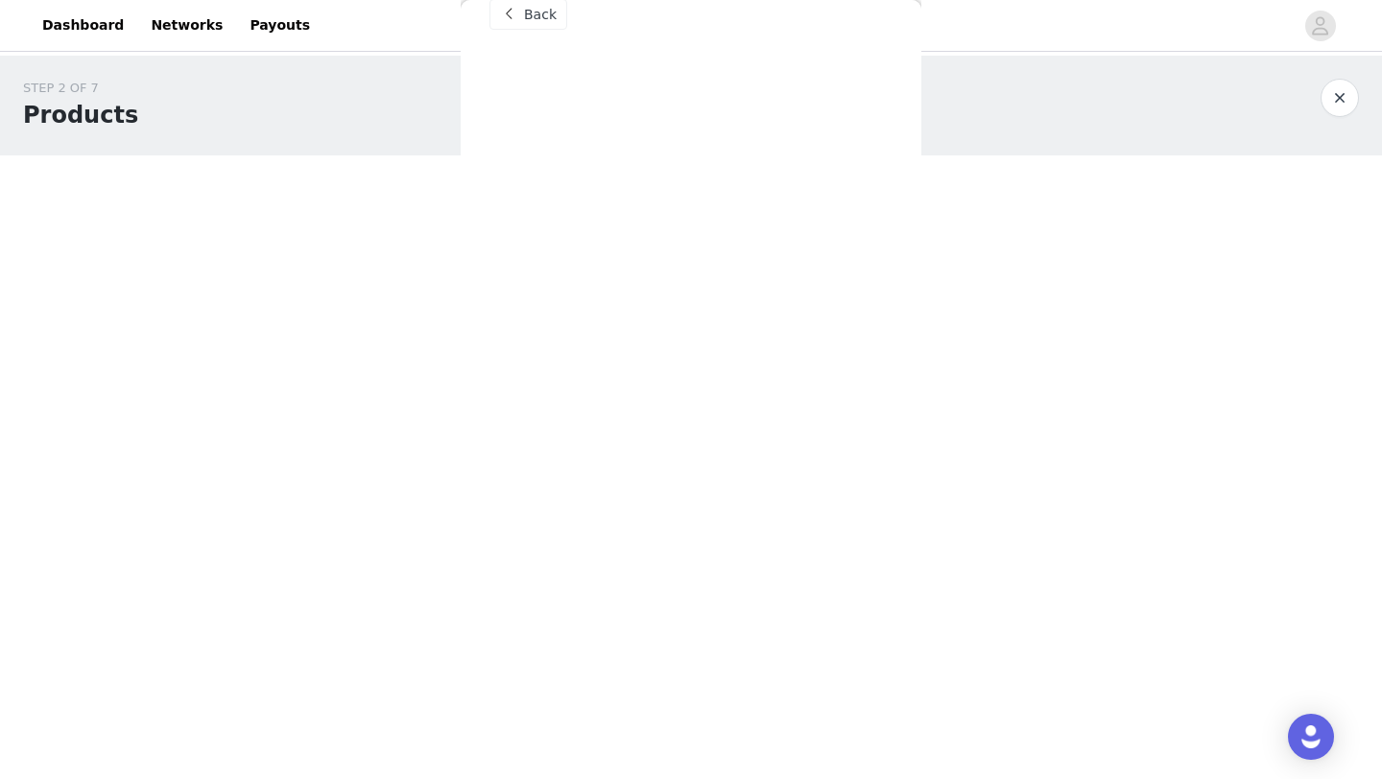
scroll to position [0, 0]
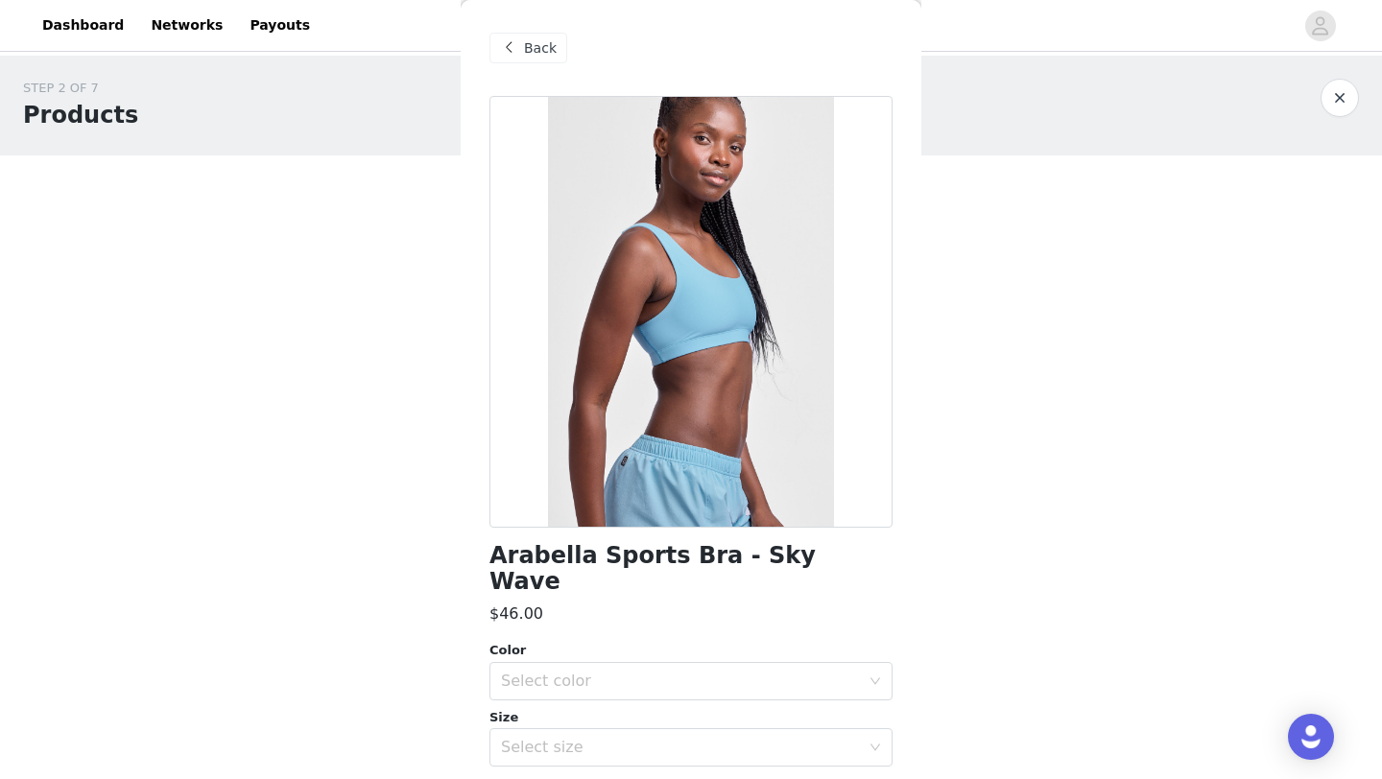
click at [517, 34] on div "Back" at bounding box center [528, 48] width 78 height 31
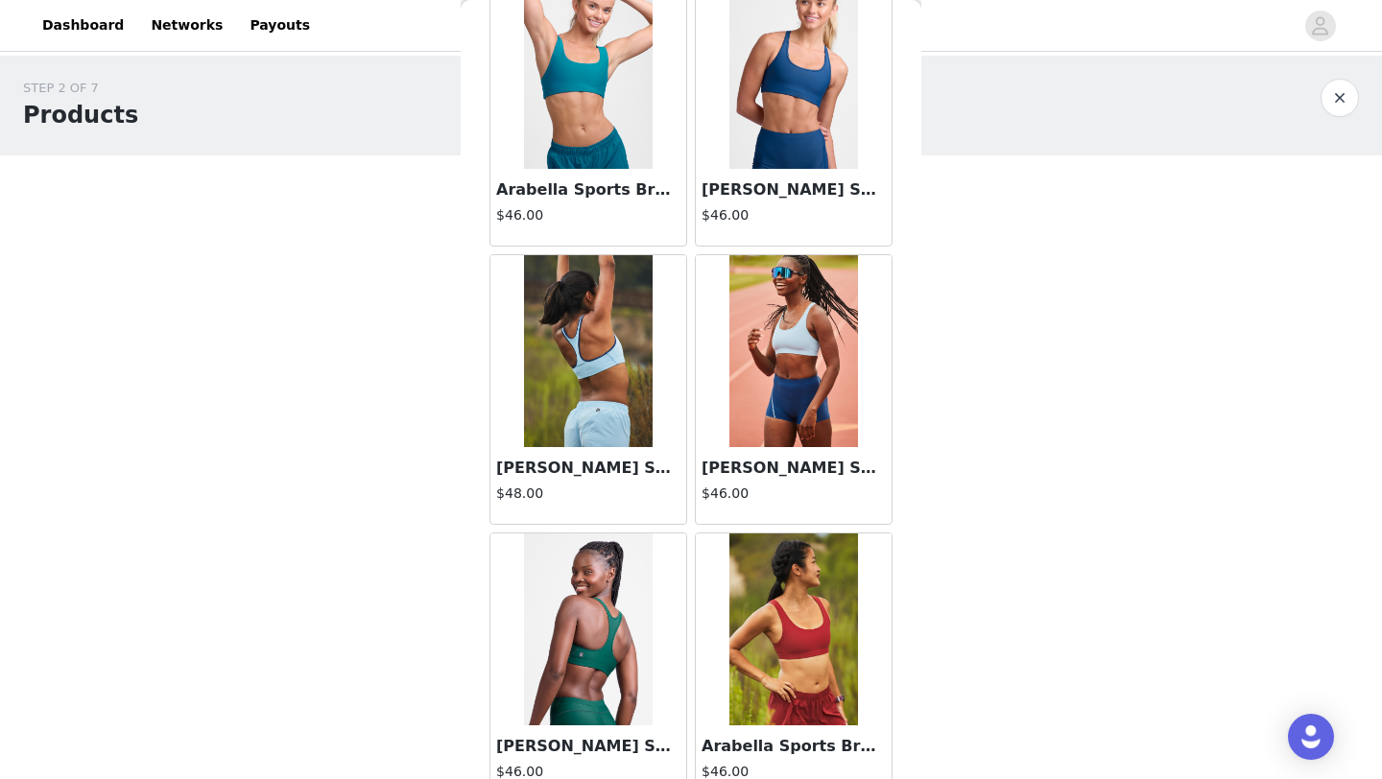
scroll to position [959, 0]
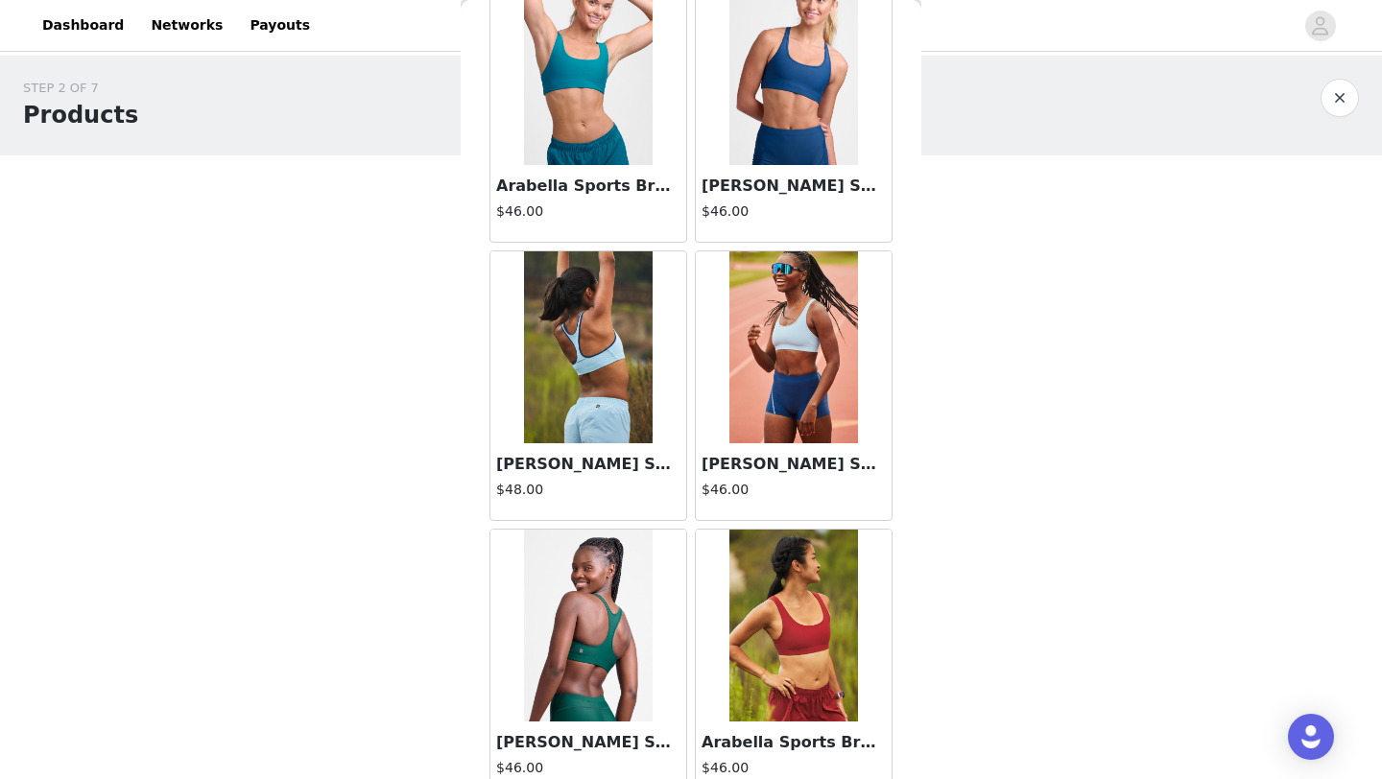
click at [561, 370] on img at bounding box center [588, 347] width 128 height 192
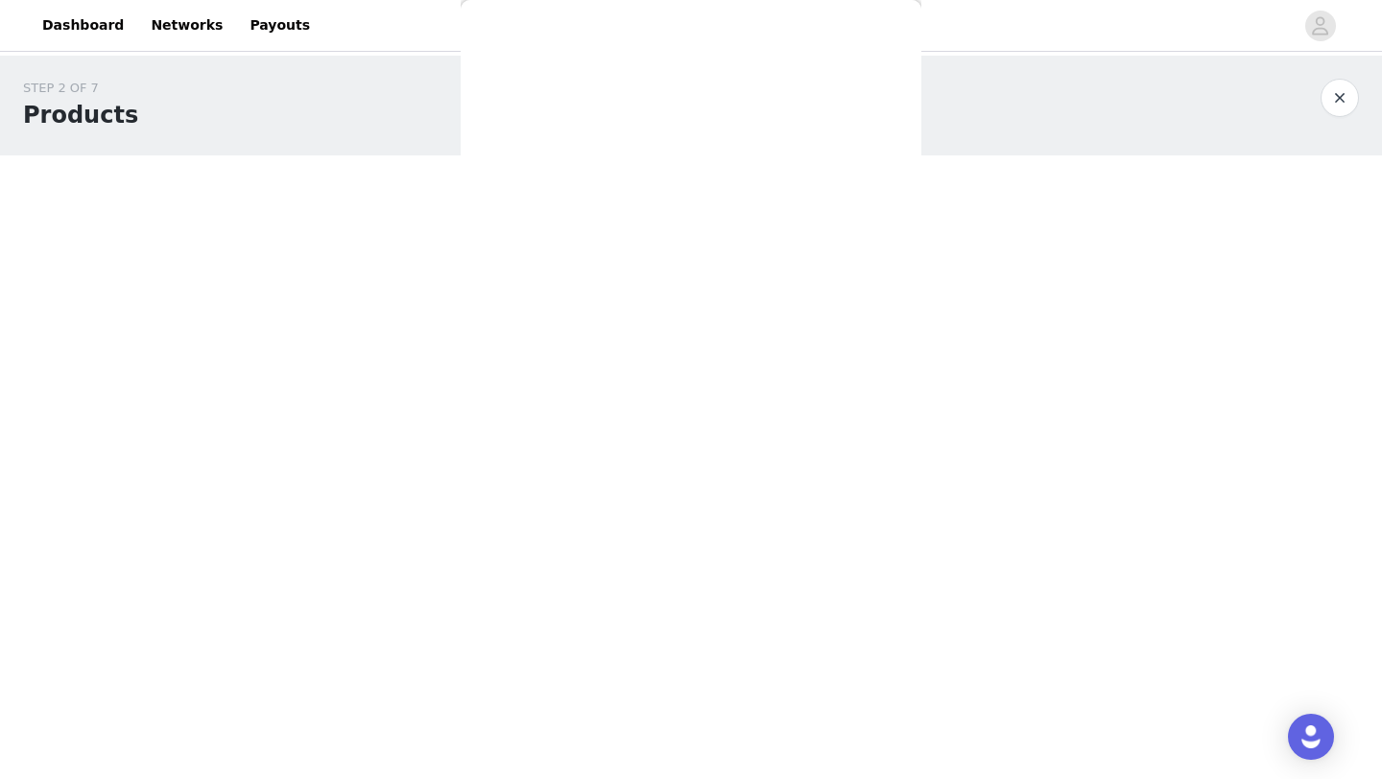
scroll to position [0, 0]
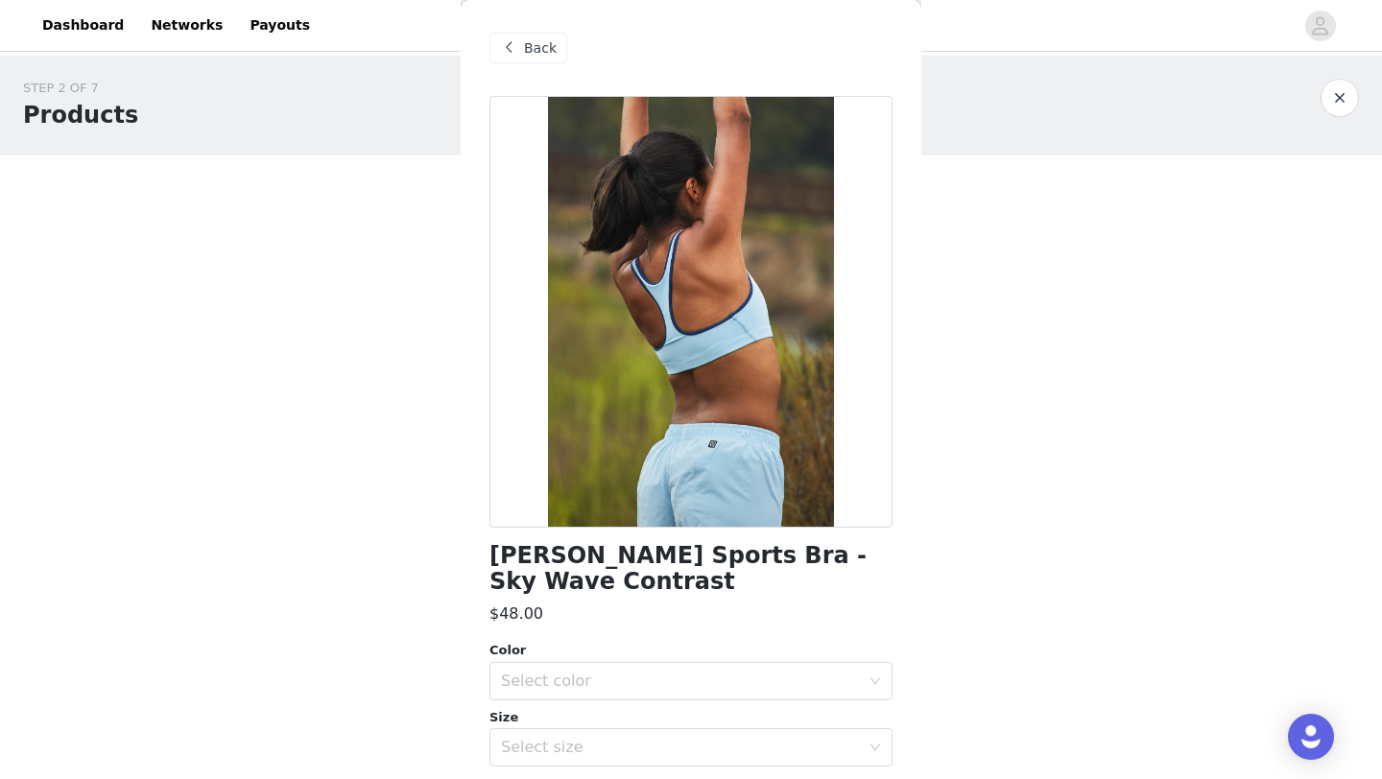
click at [518, 54] on span at bounding box center [508, 47] width 23 height 23
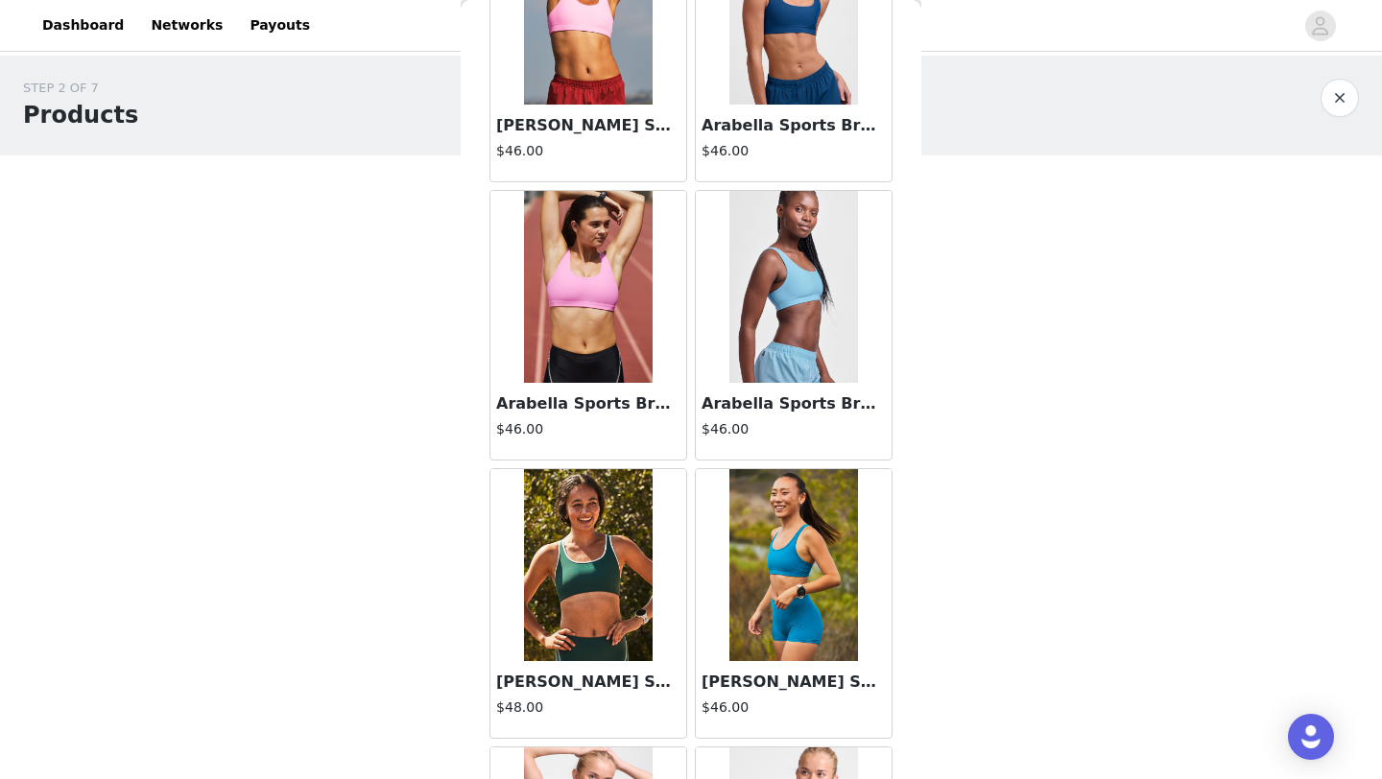
scroll to position [247, 0]
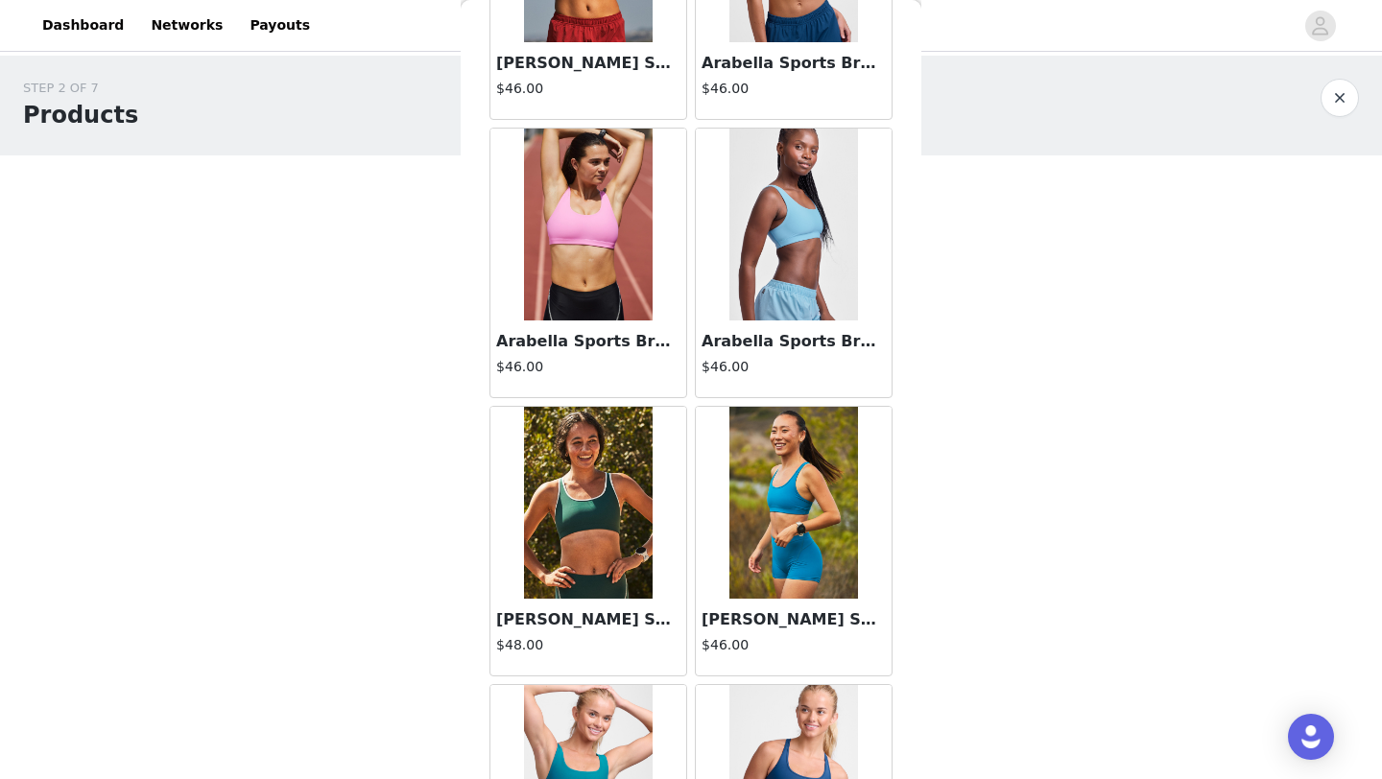
click at [774, 313] on img at bounding box center [793, 225] width 128 height 192
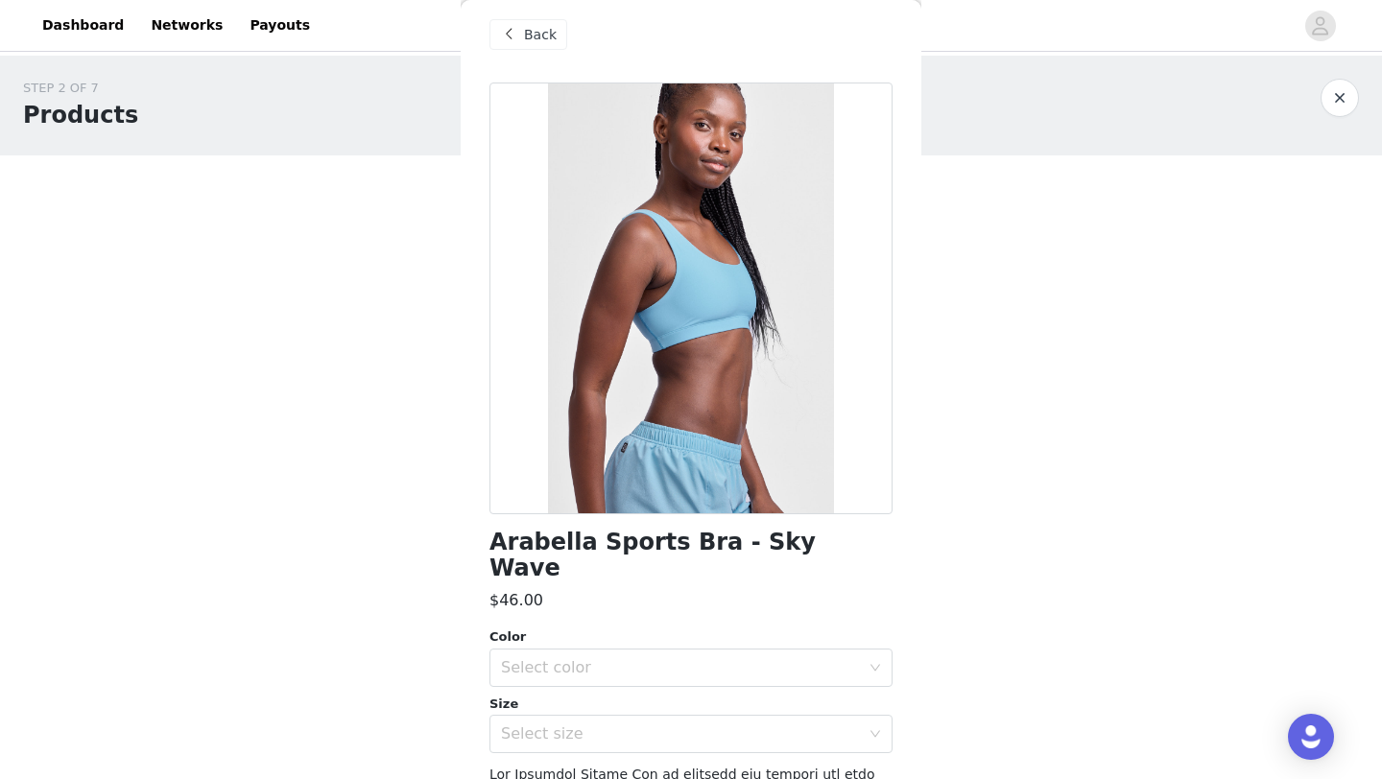
scroll to position [1, 0]
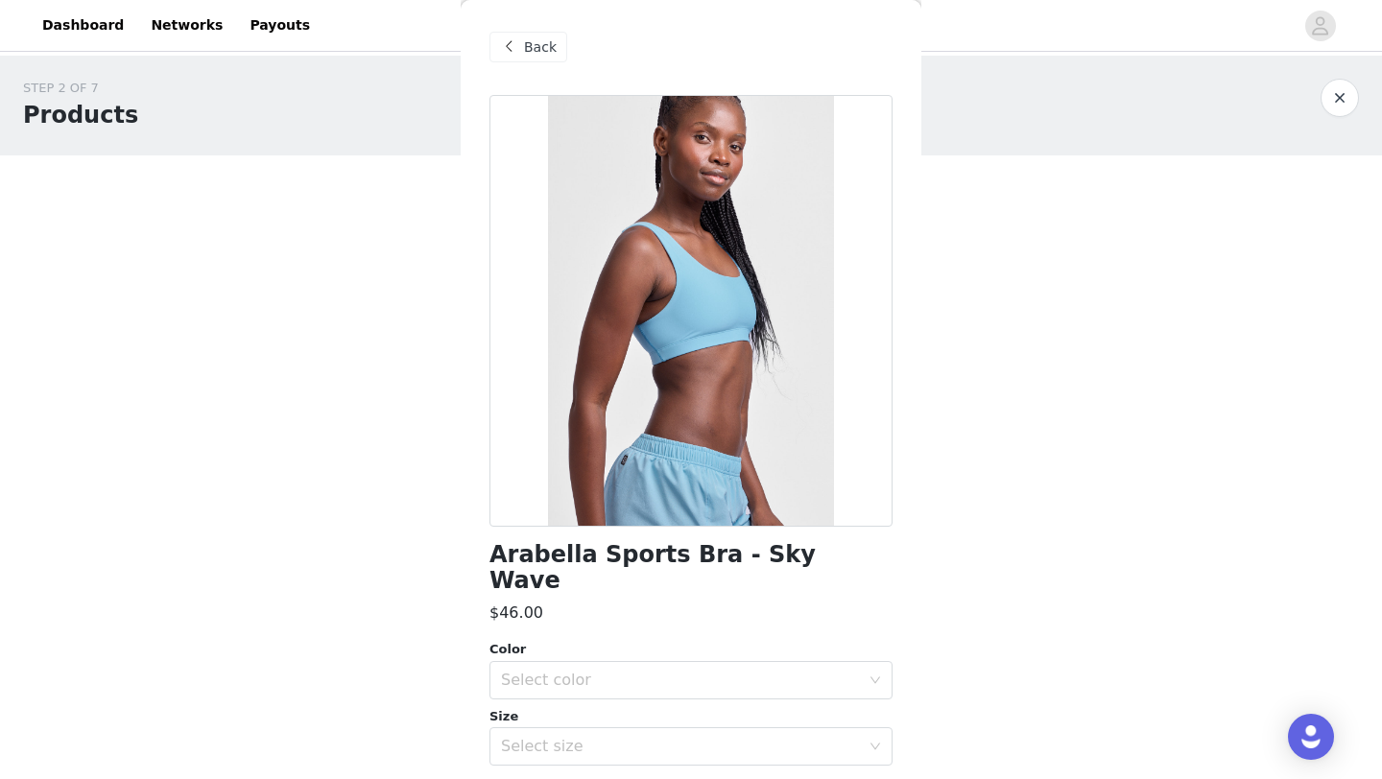
click at [525, 56] on span "Back" at bounding box center [540, 47] width 33 height 20
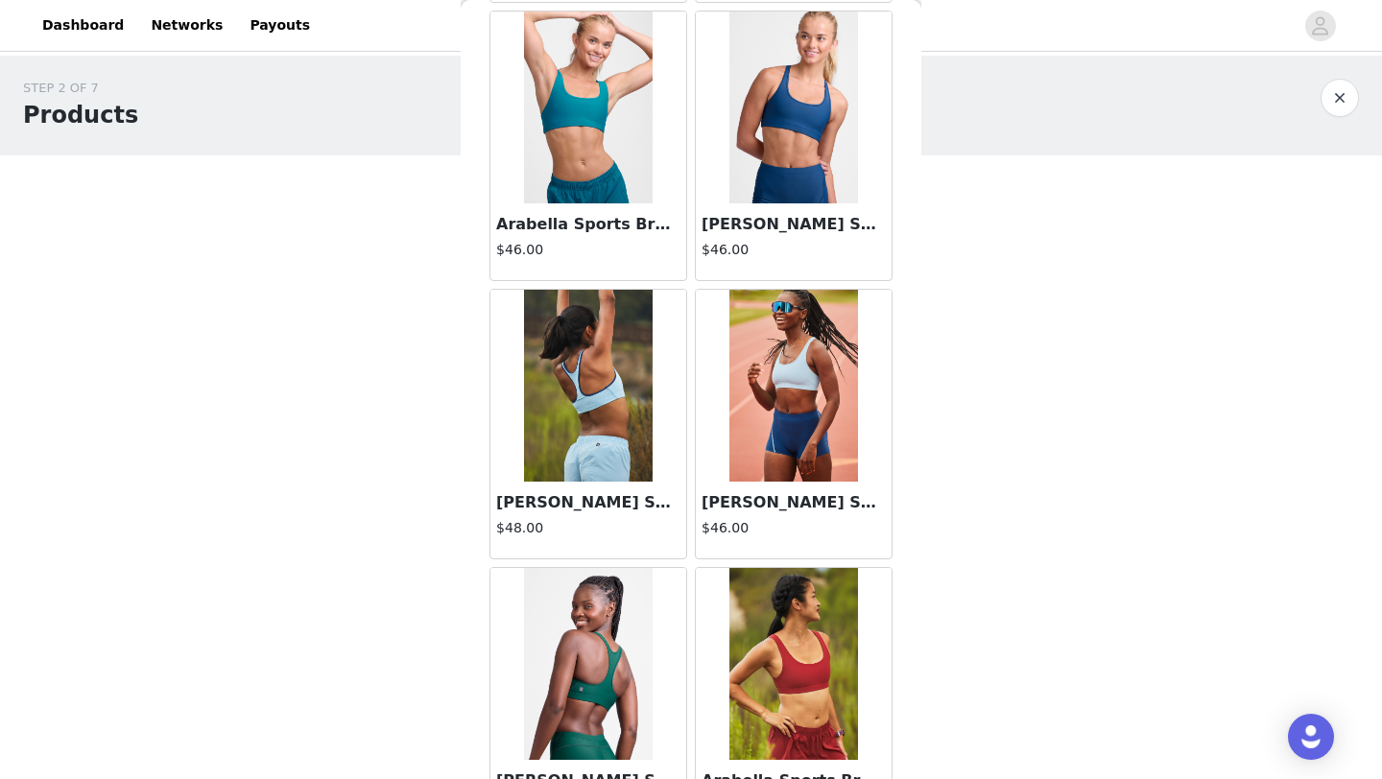
scroll to position [938, 0]
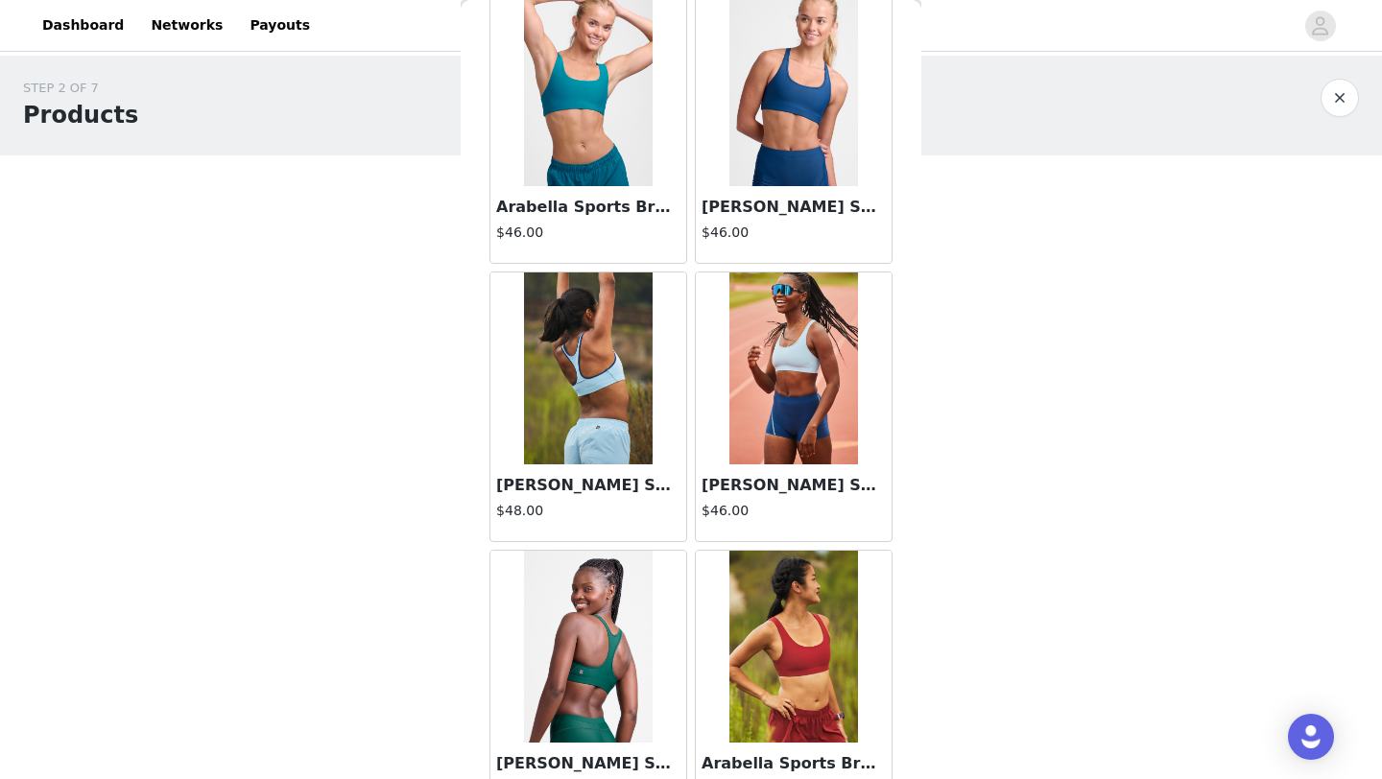
click at [821, 390] on img at bounding box center [793, 369] width 128 height 192
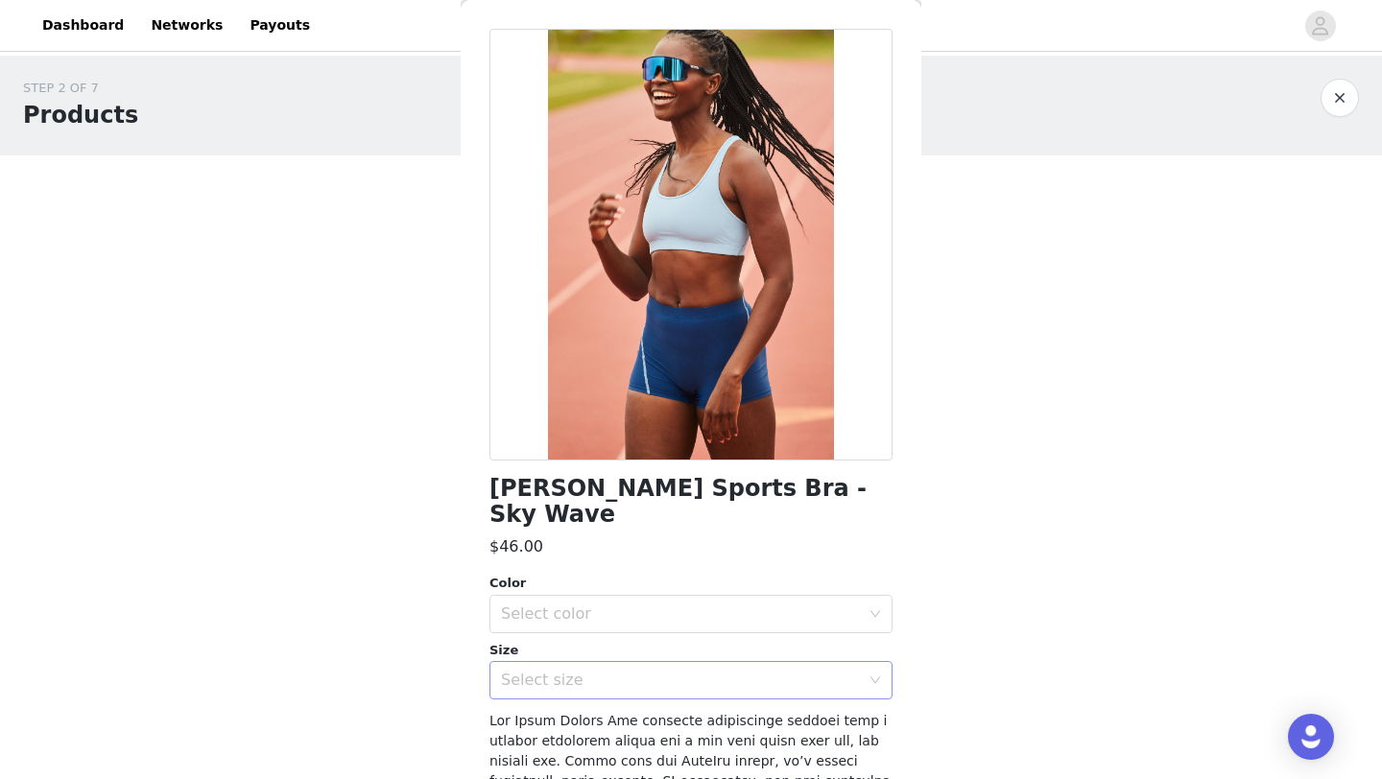
scroll to position [54, 0]
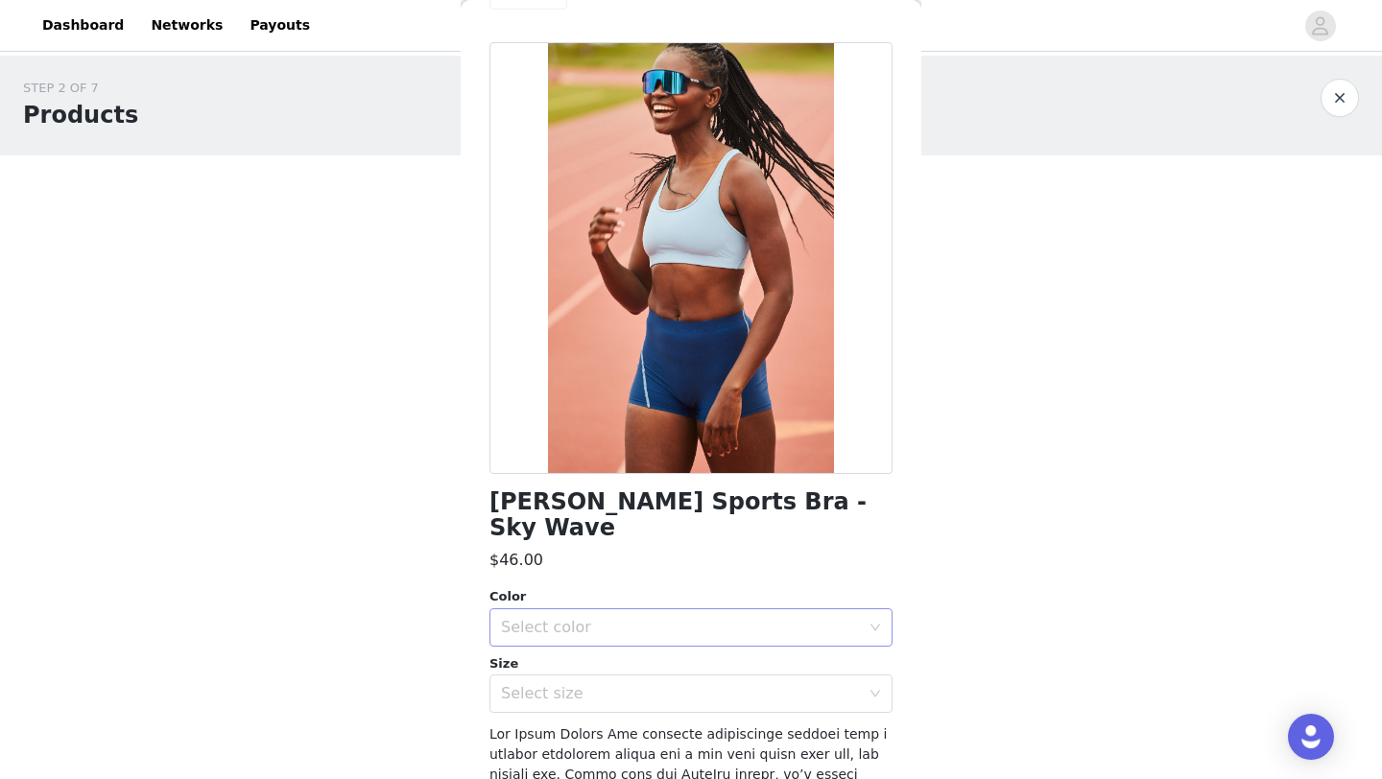
click at [716, 618] on div "Select color" at bounding box center [680, 627] width 359 height 19
click at [717, 636] on li "Sky Wave" at bounding box center [690, 644] width 403 height 31
click at [713, 684] on div "Select size" at bounding box center [680, 693] width 359 height 19
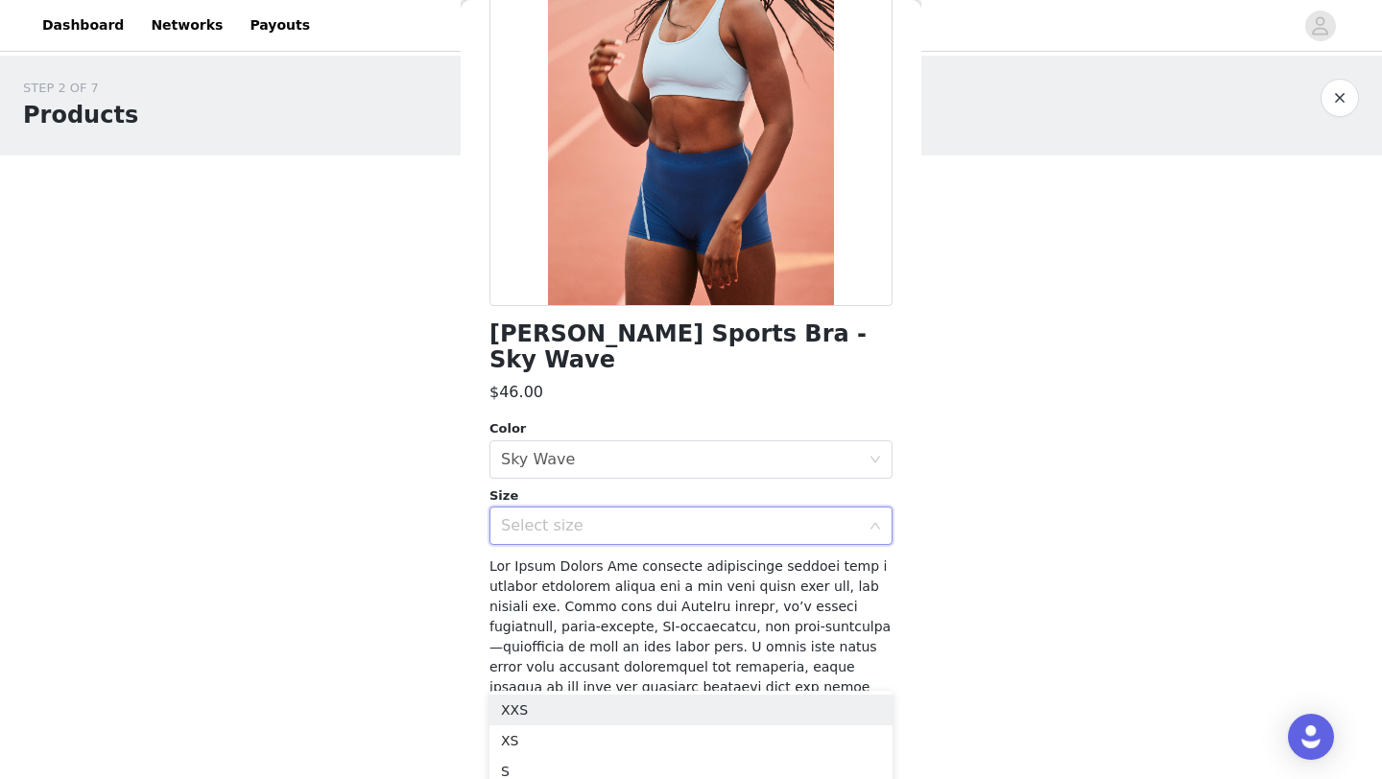
scroll to position [229, 0]
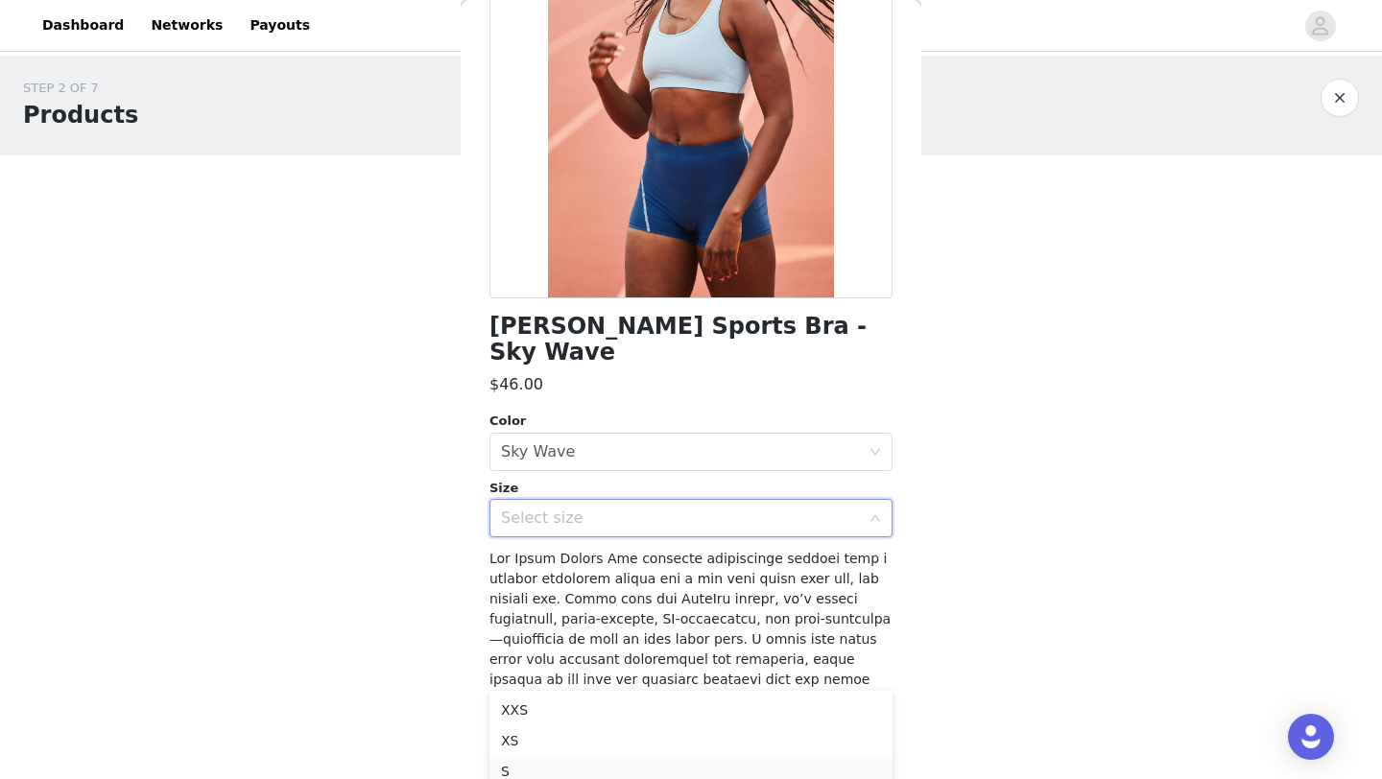
click at [677, 770] on li "S" at bounding box center [690, 771] width 403 height 31
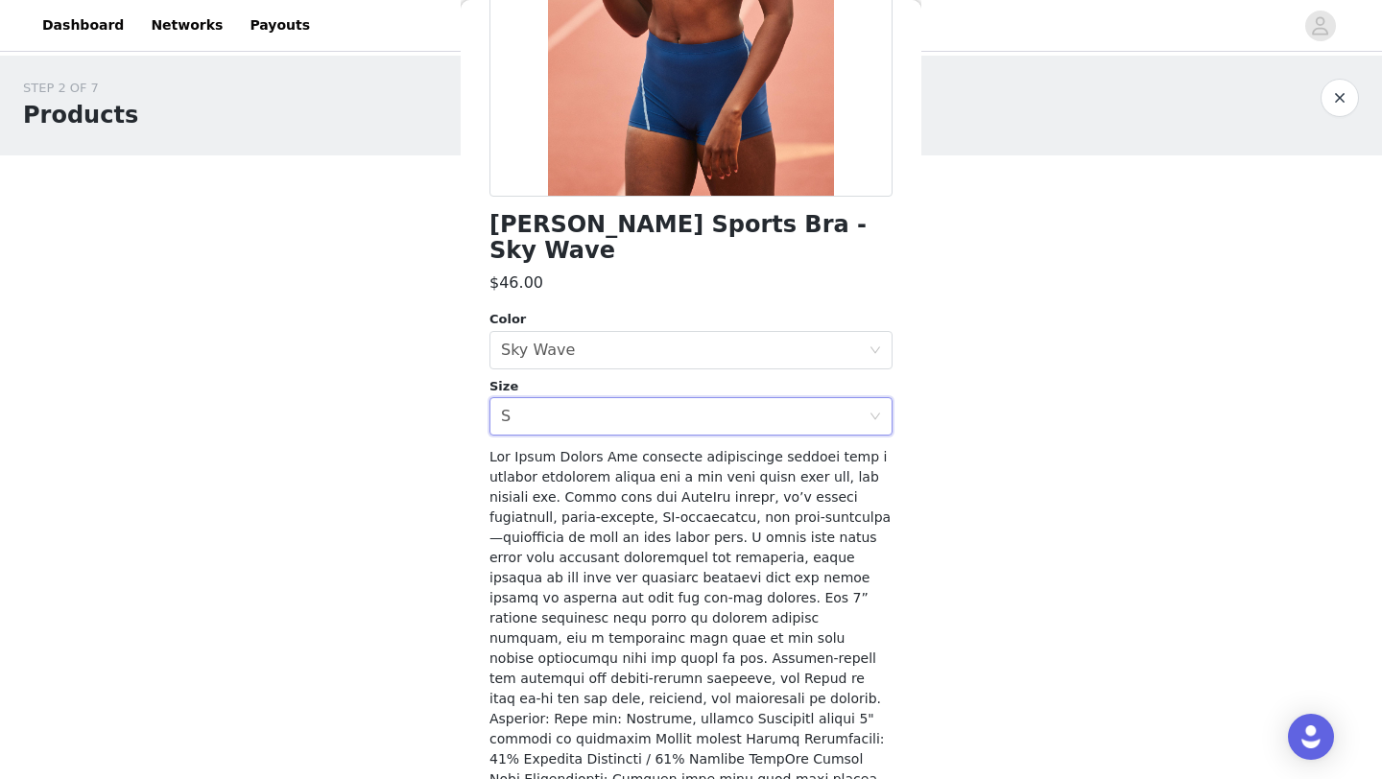
scroll to position [396, 0]
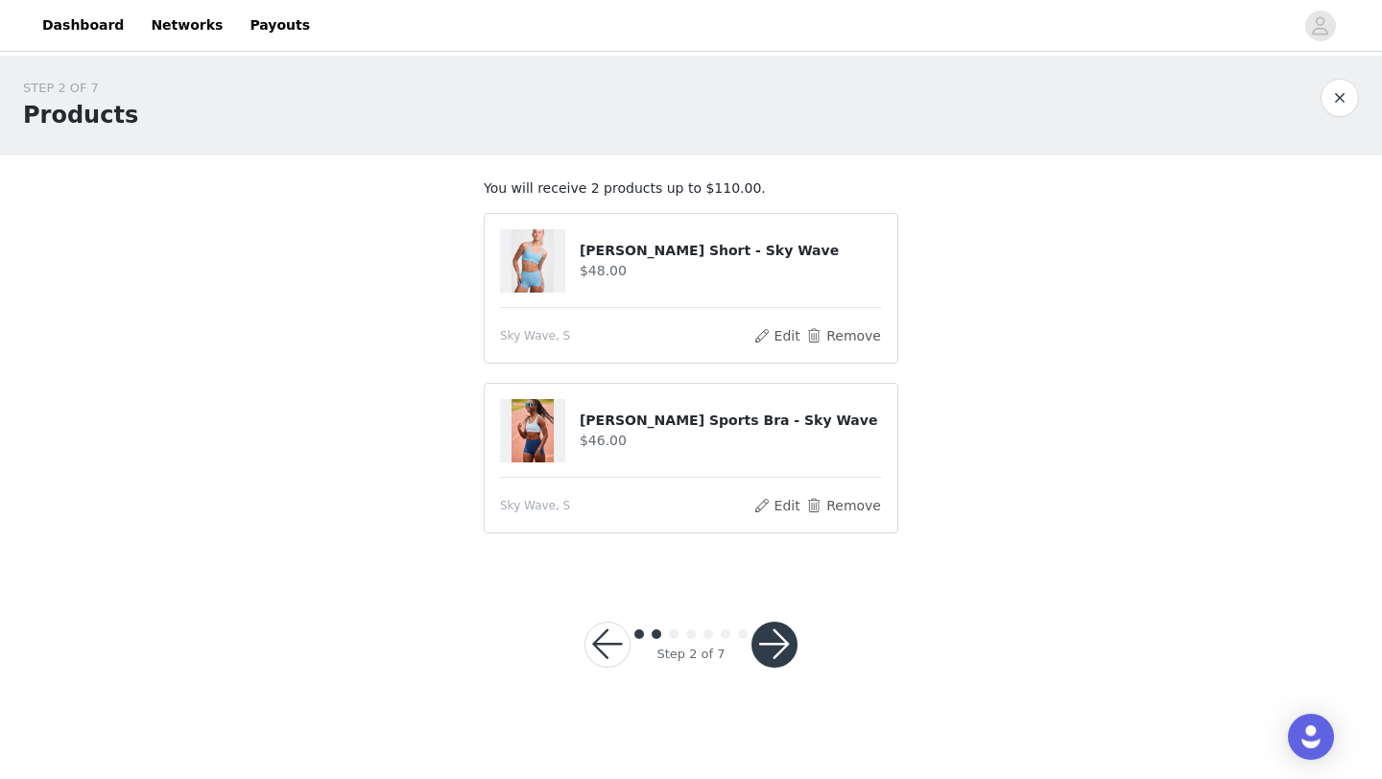
click at [779, 635] on button "button" at bounding box center [774, 645] width 46 height 46
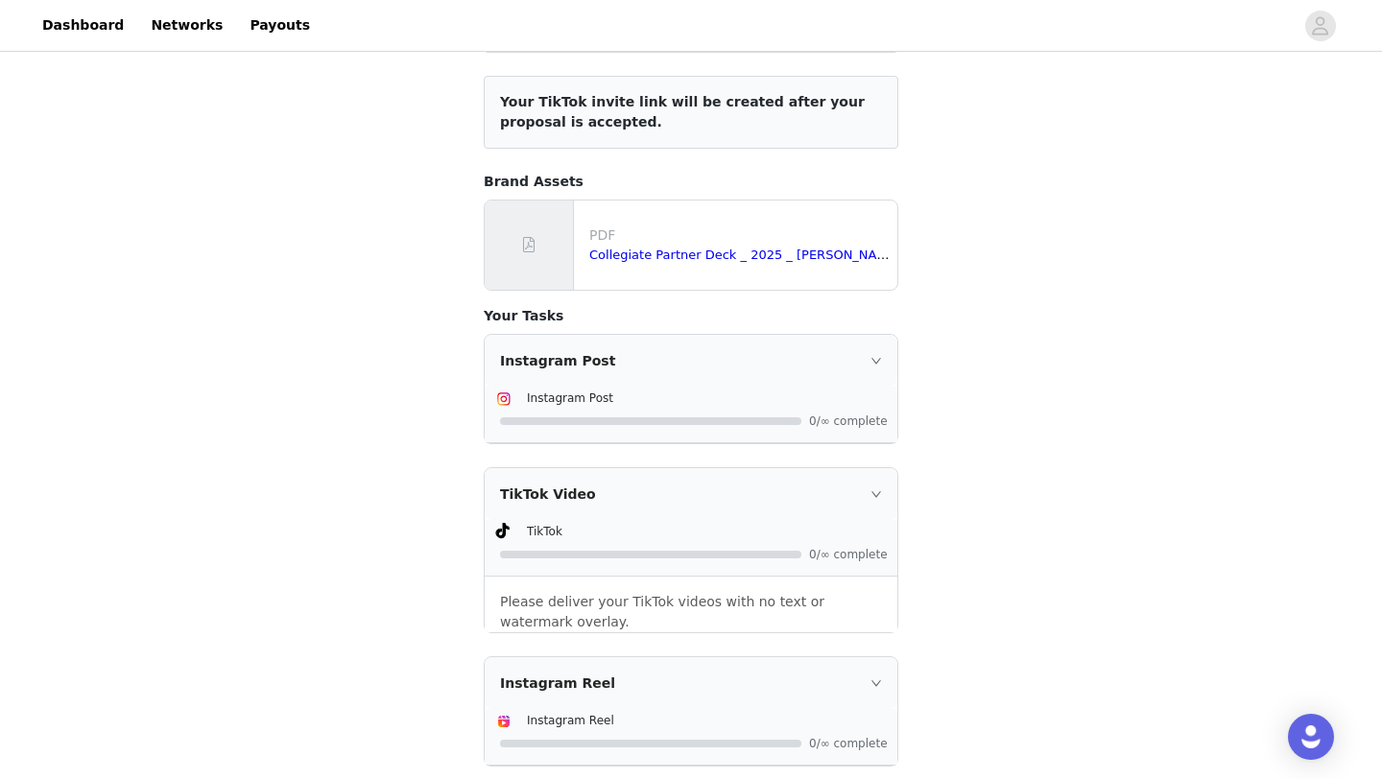
scroll to position [245, 0]
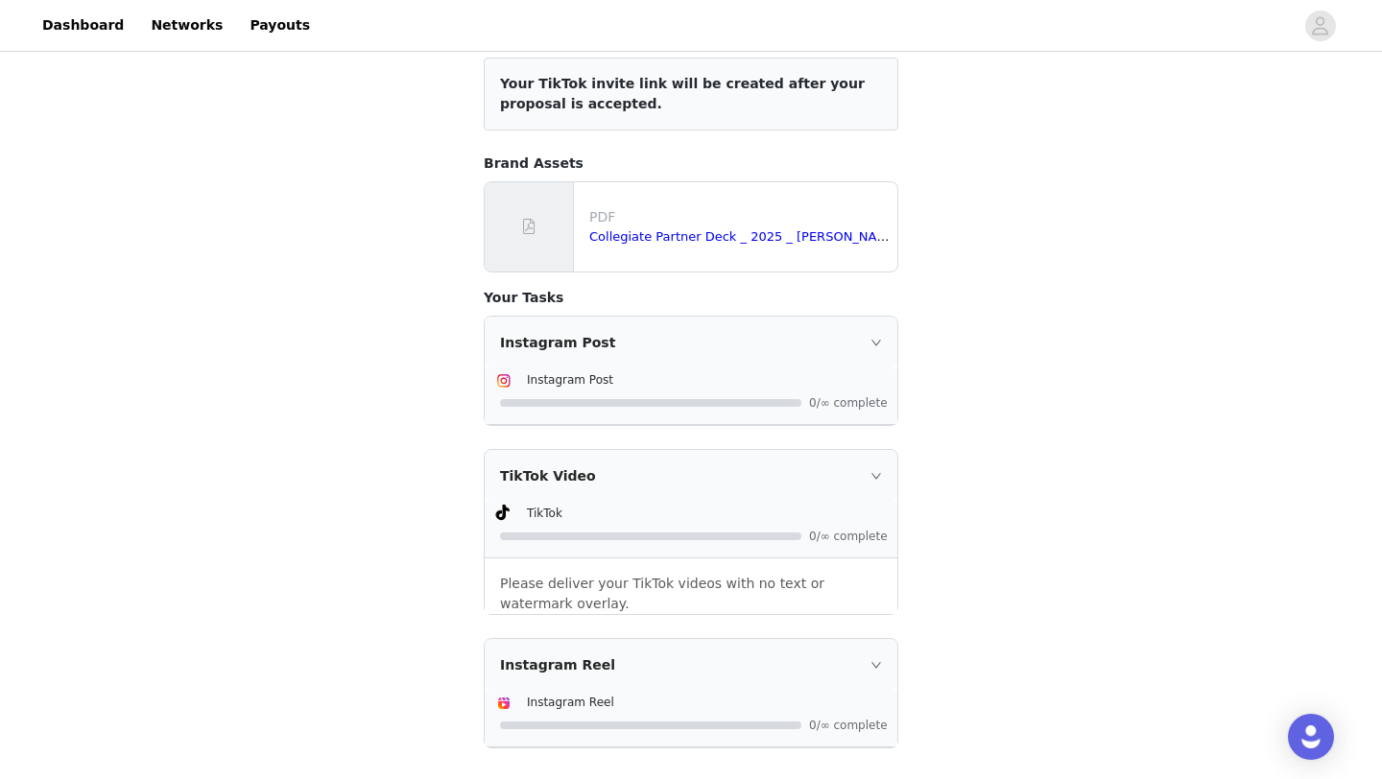
click at [878, 343] on icon "icon: right" at bounding box center [876, 343] width 10 height 6
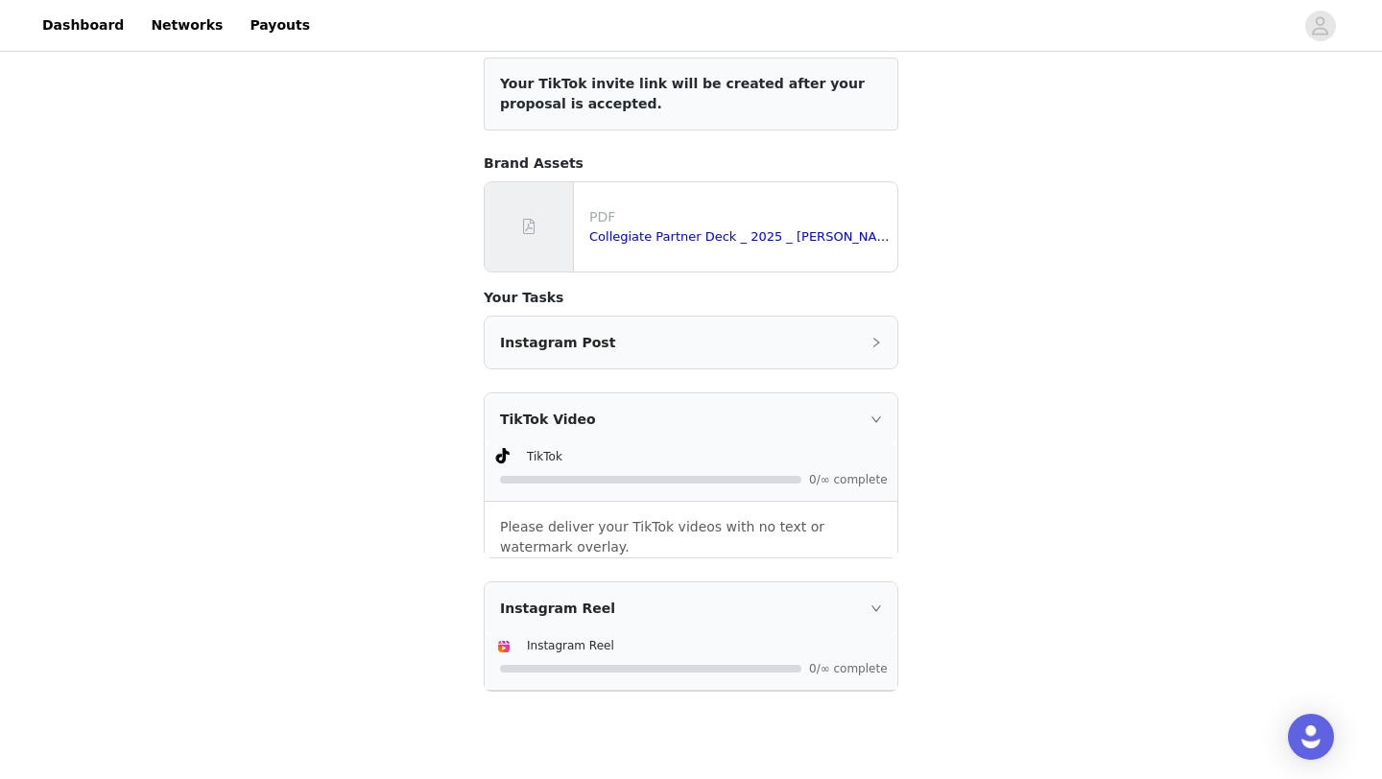
click at [878, 343] on icon "icon: right" at bounding box center [876, 342] width 6 height 10
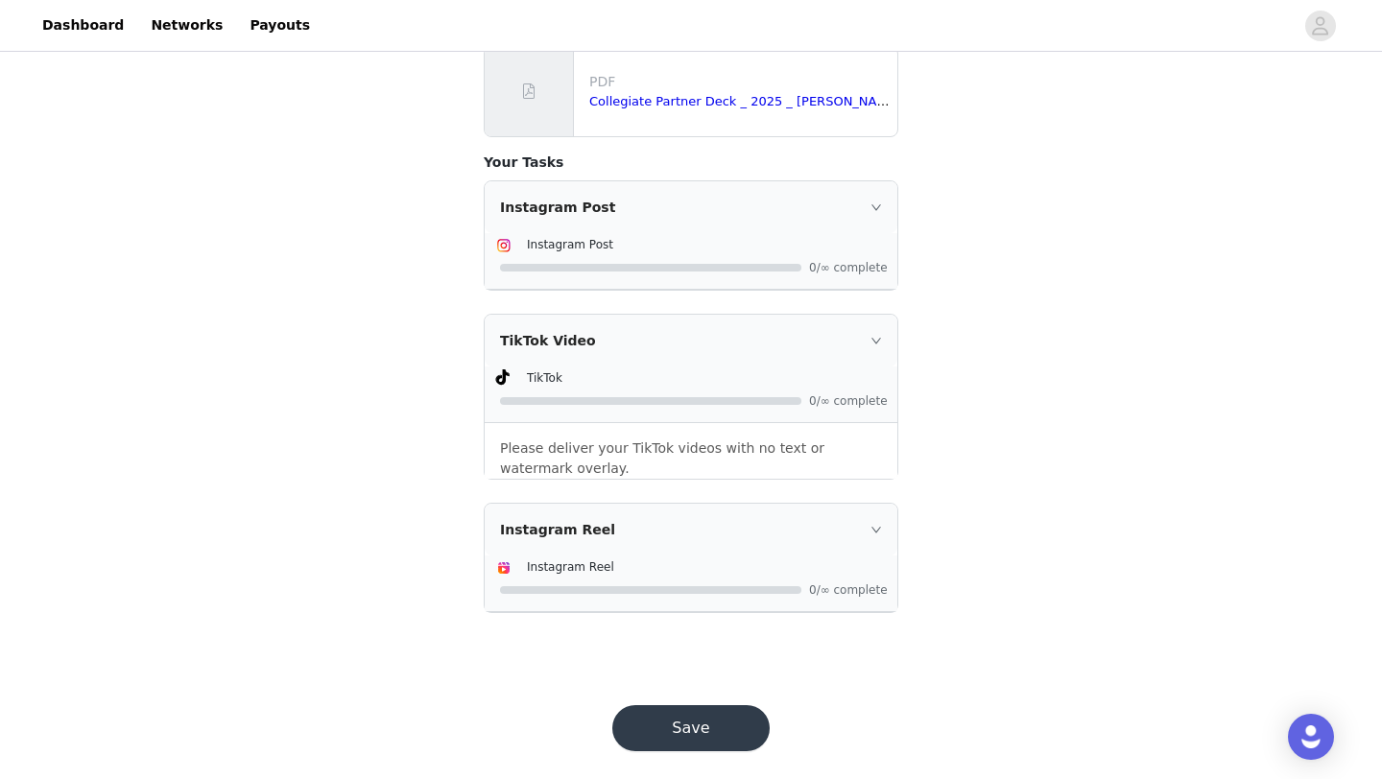
scroll to position [397, 0]
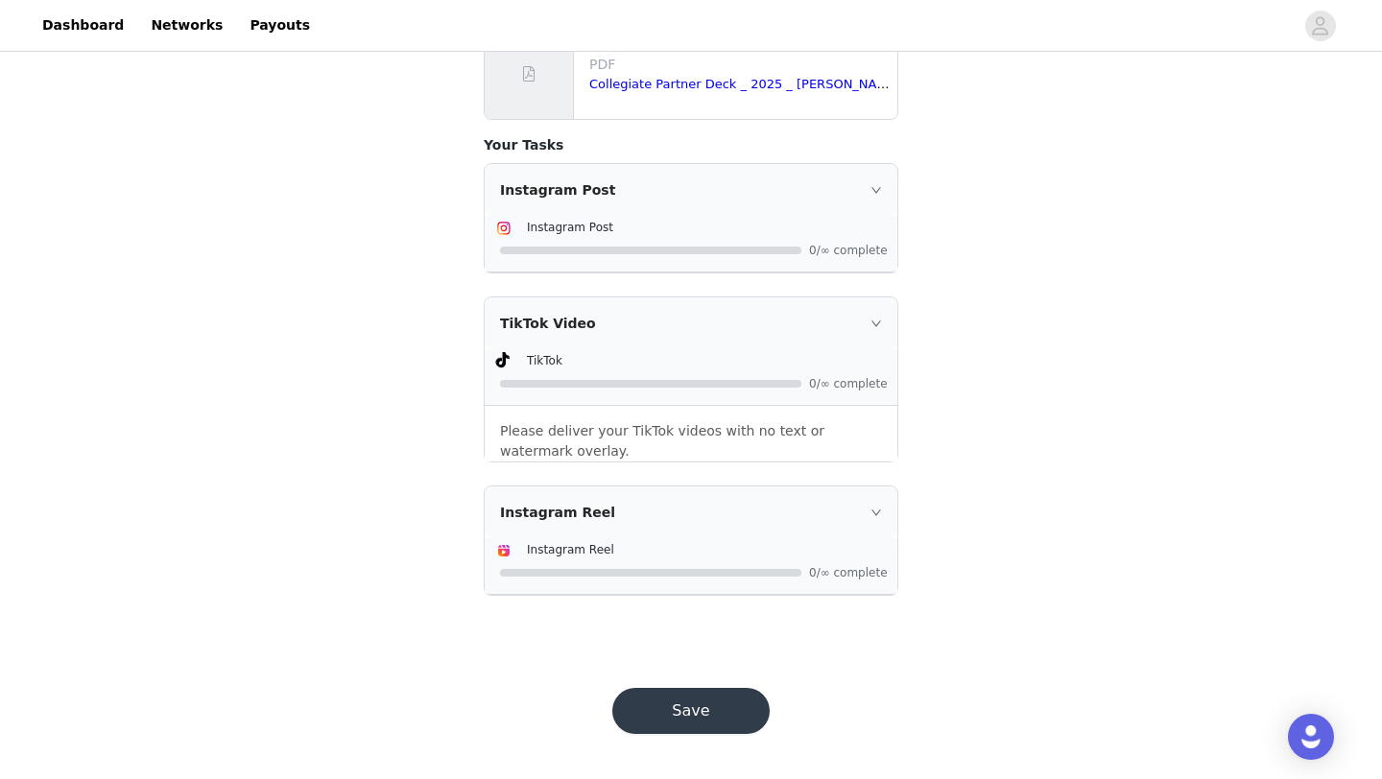
click at [722, 710] on button "Save" at bounding box center [690, 711] width 157 height 46
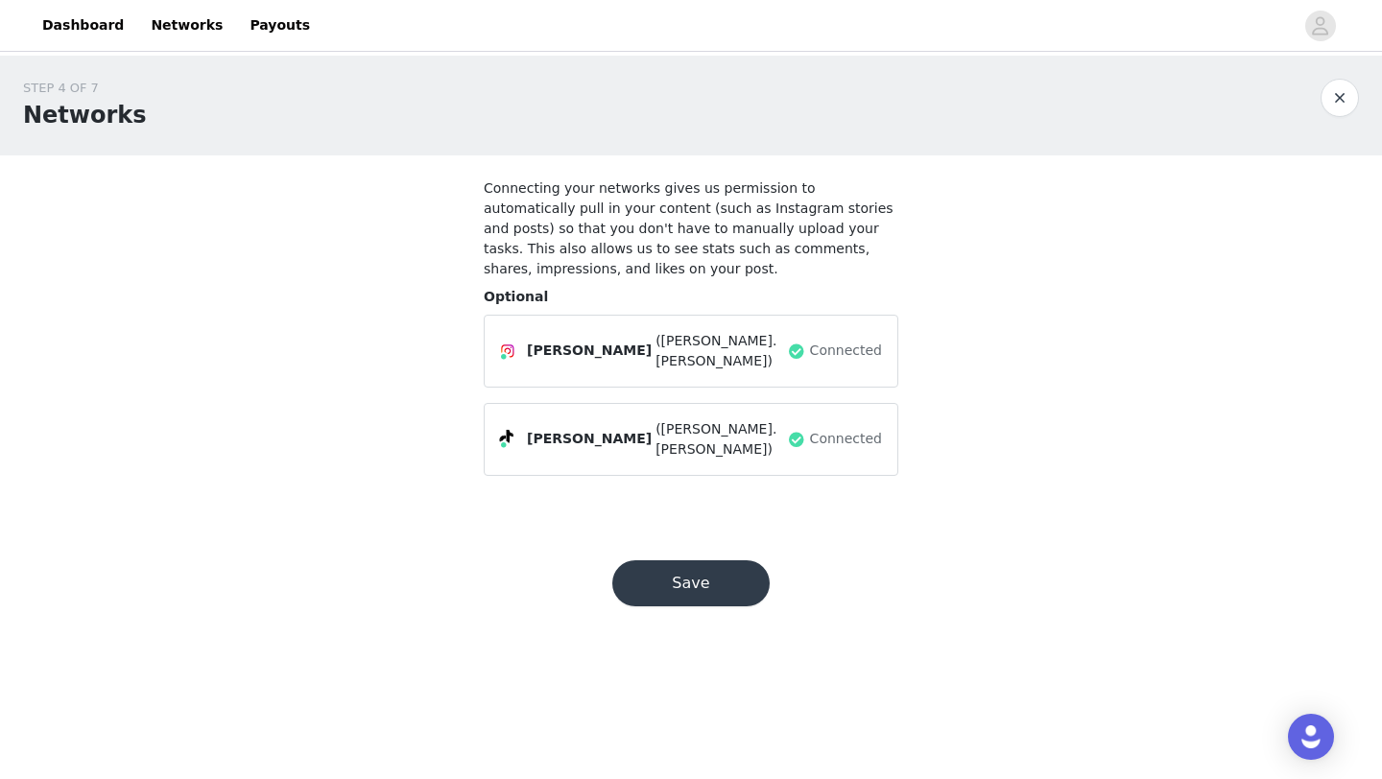
click at [708, 562] on button "Save" at bounding box center [690, 584] width 157 height 46
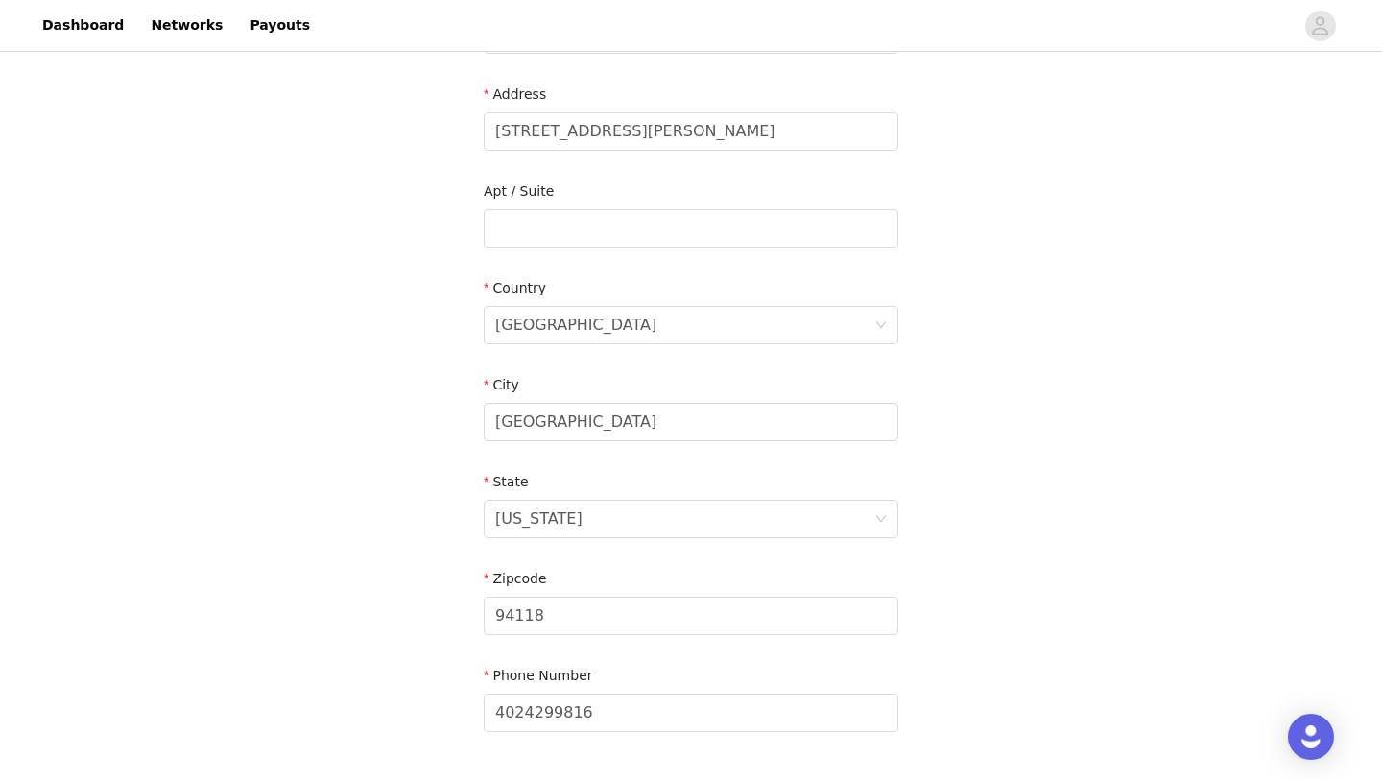
scroll to position [529, 0]
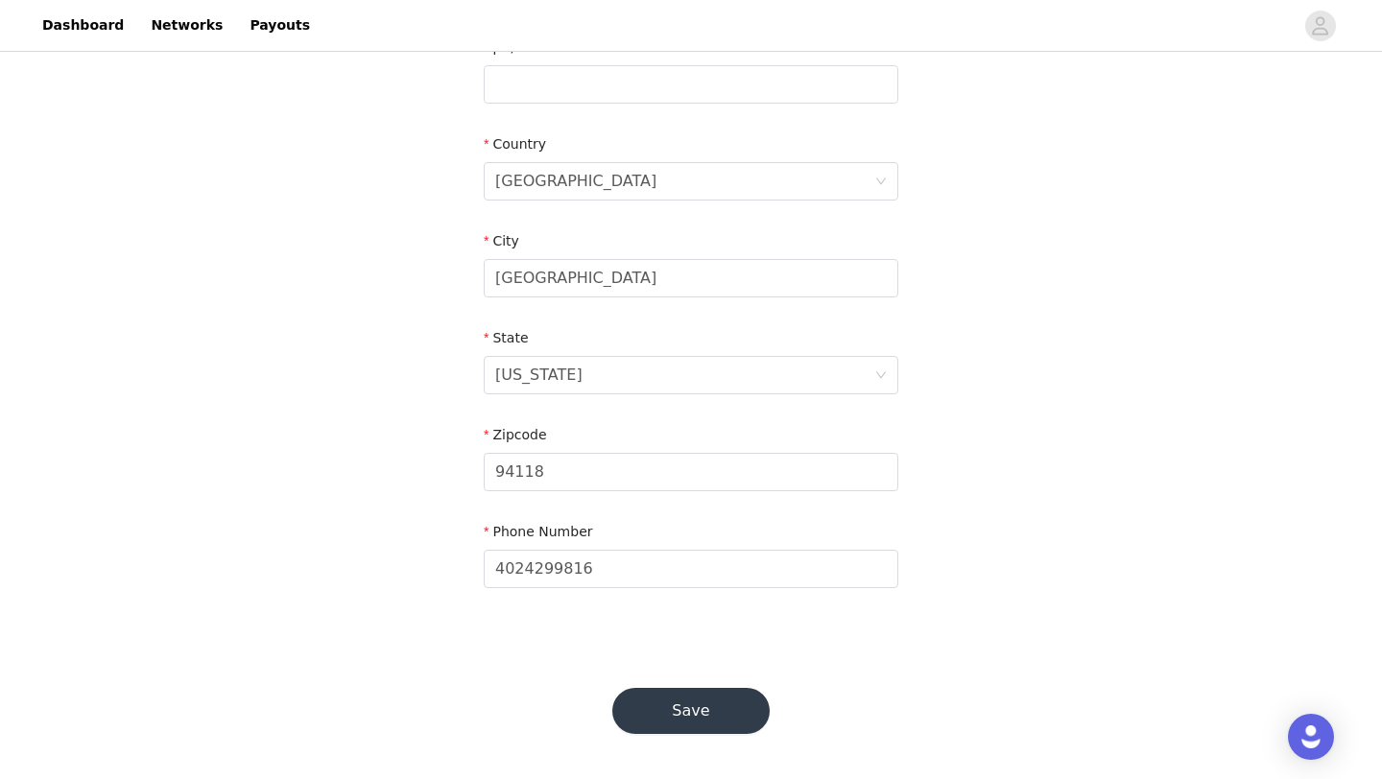
click at [658, 724] on button "Save" at bounding box center [690, 711] width 157 height 46
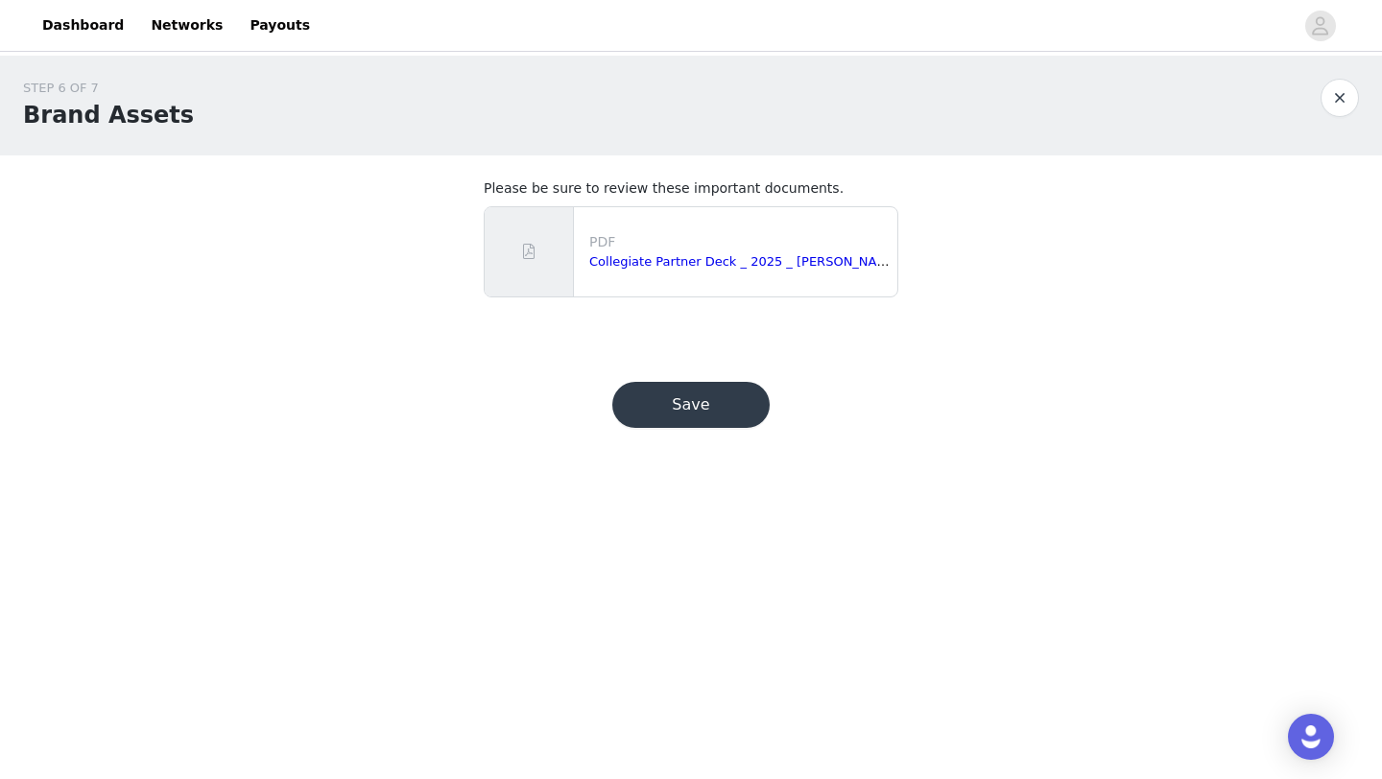
click at [697, 399] on button "Save" at bounding box center [690, 405] width 157 height 46
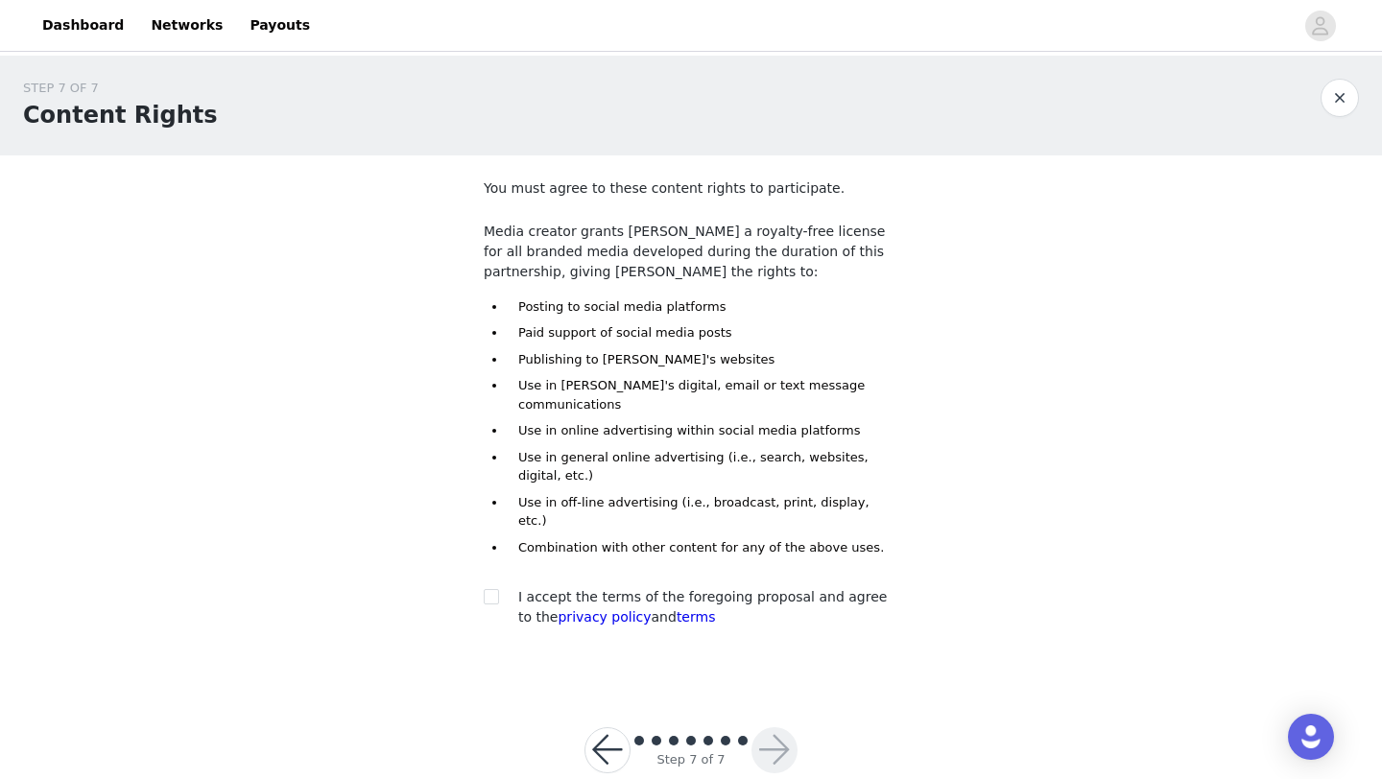
scroll to position [3, 0]
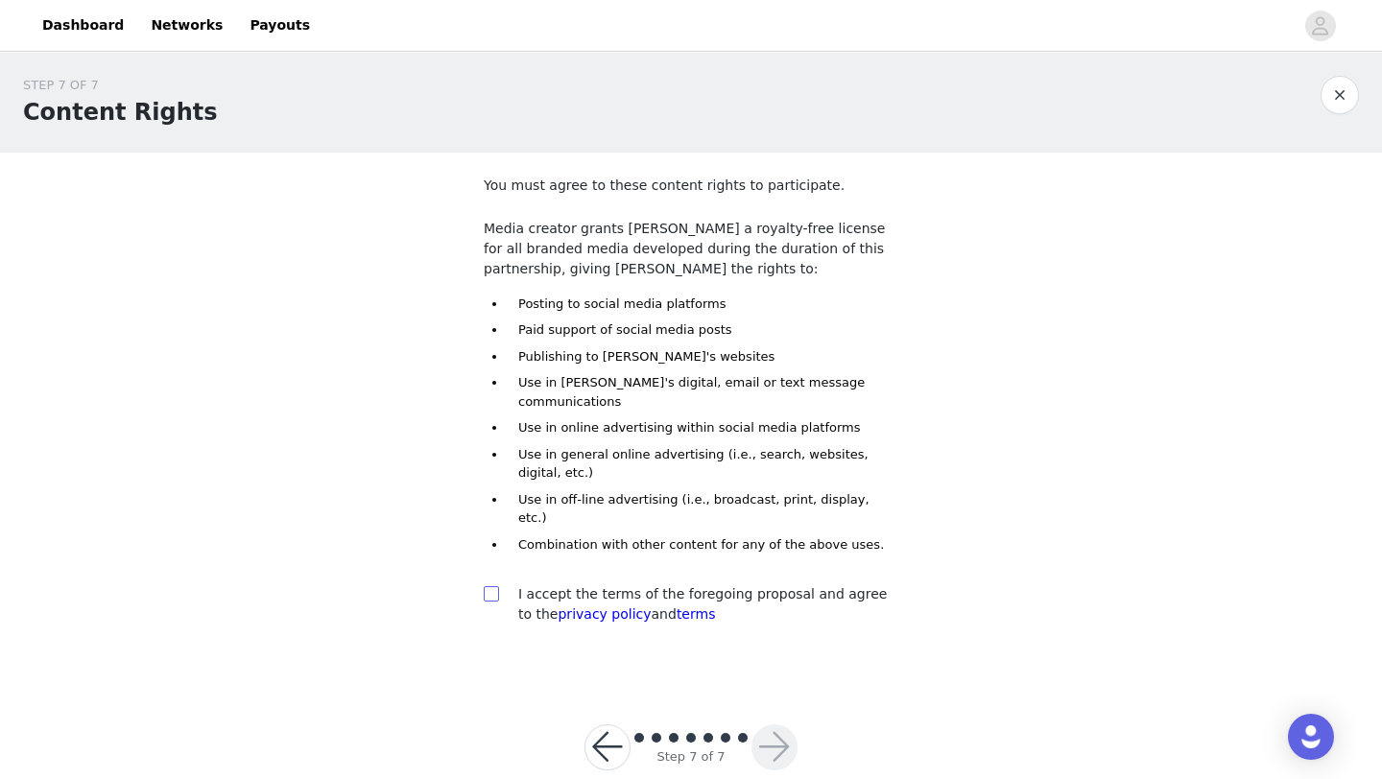
click at [493, 586] on input "checkbox" at bounding box center [490, 592] width 13 height 13
checkbox input "true"
click at [781, 725] on button "button" at bounding box center [774, 748] width 46 height 46
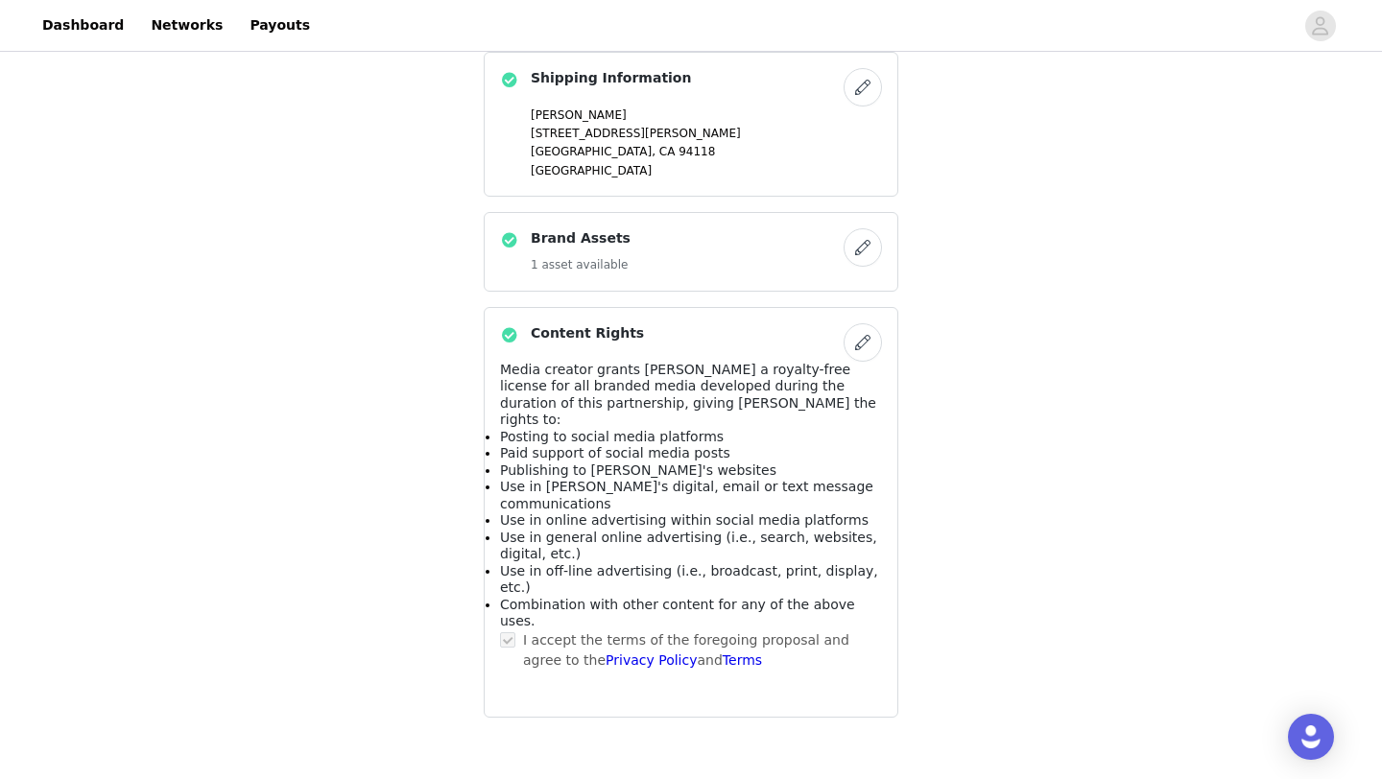
scroll to position [1509, 0]
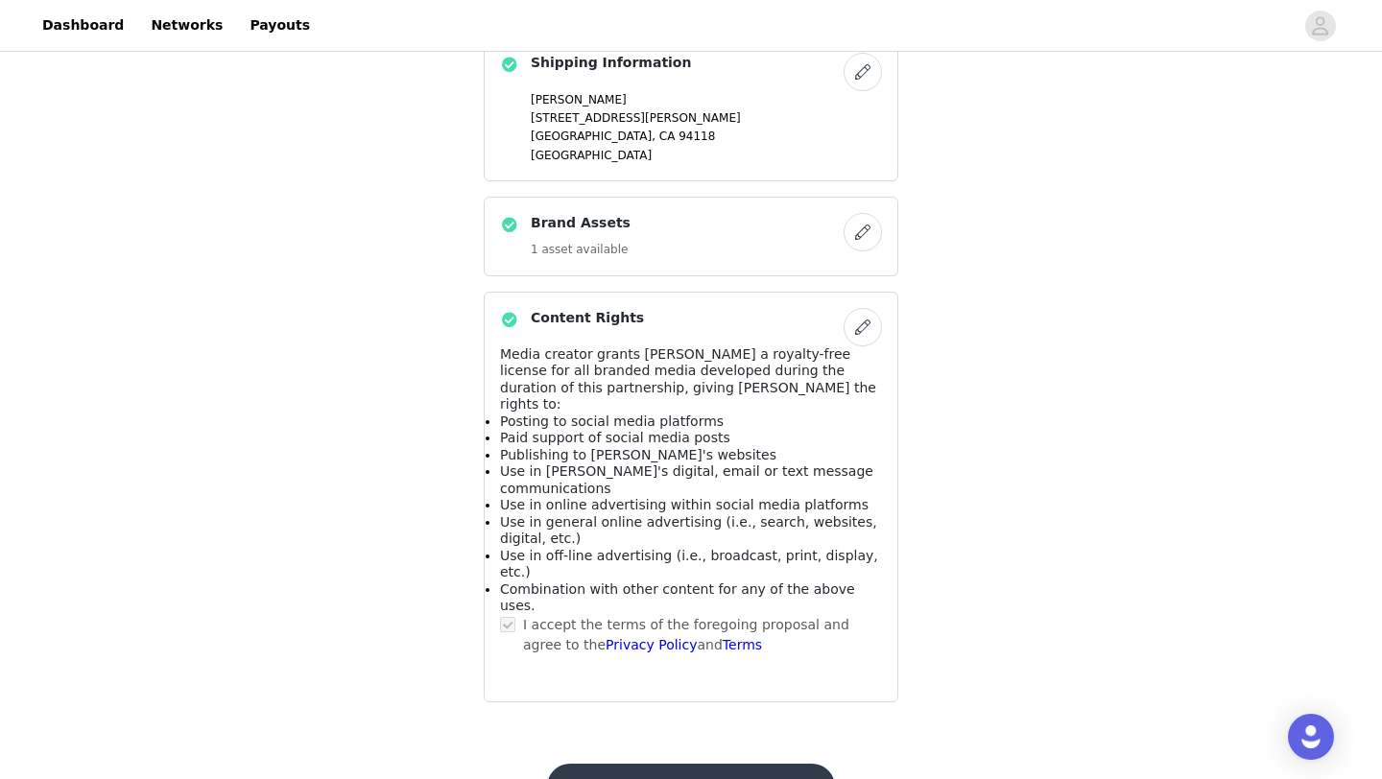
click at [743, 764] on button "Submit Proposal" at bounding box center [690, 787] width 287 height 46
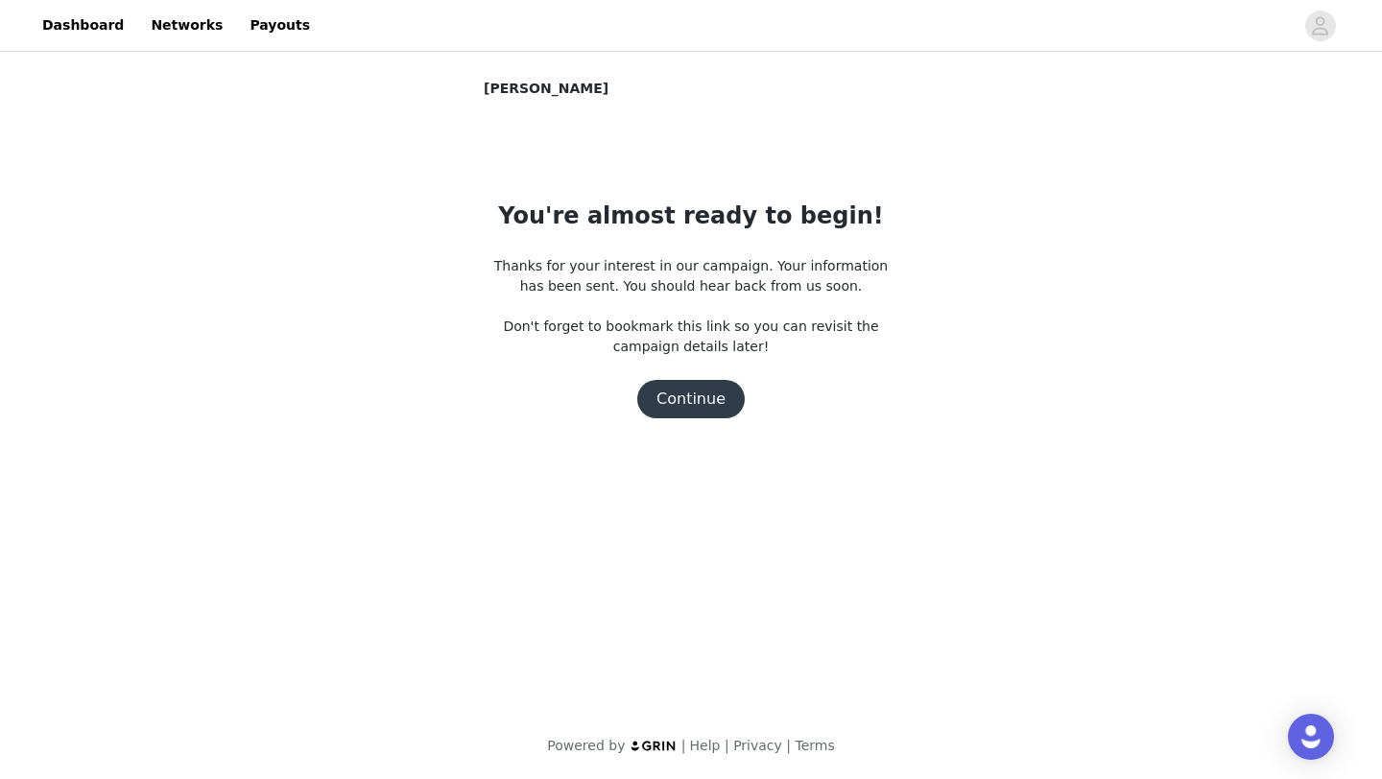
click at [695, 402] on button "Continue" at bounding box center [690, 399] width 107 height 38
